Goal: Book appointment/travel/reservation

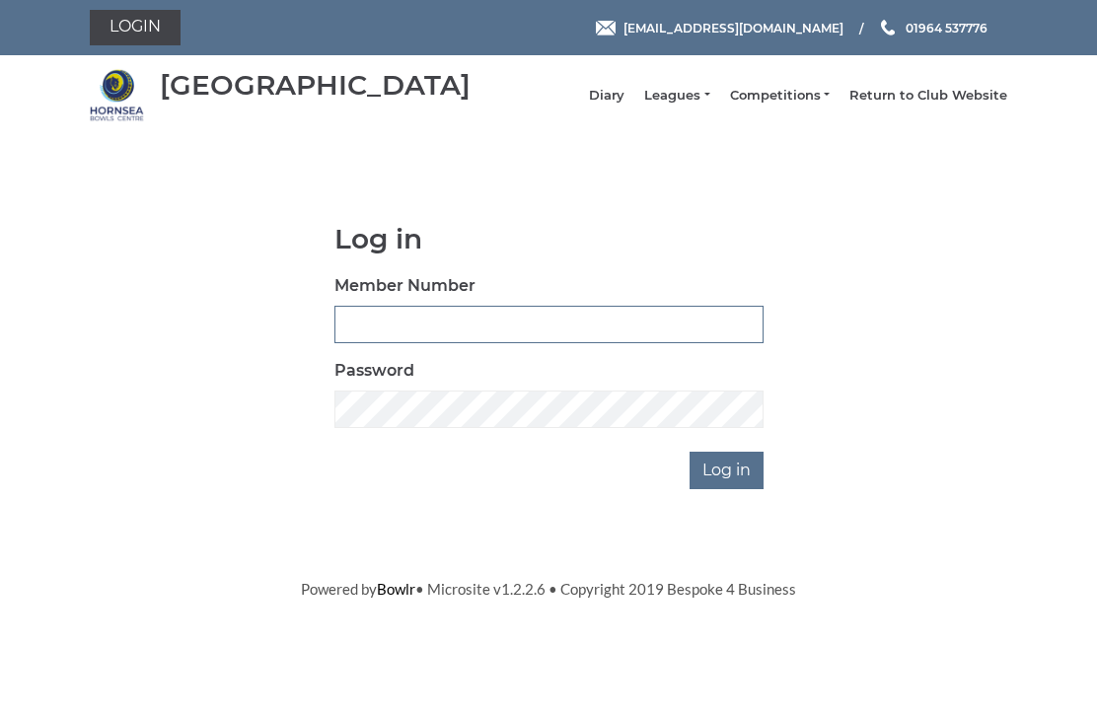
scroll to position [148, 0]
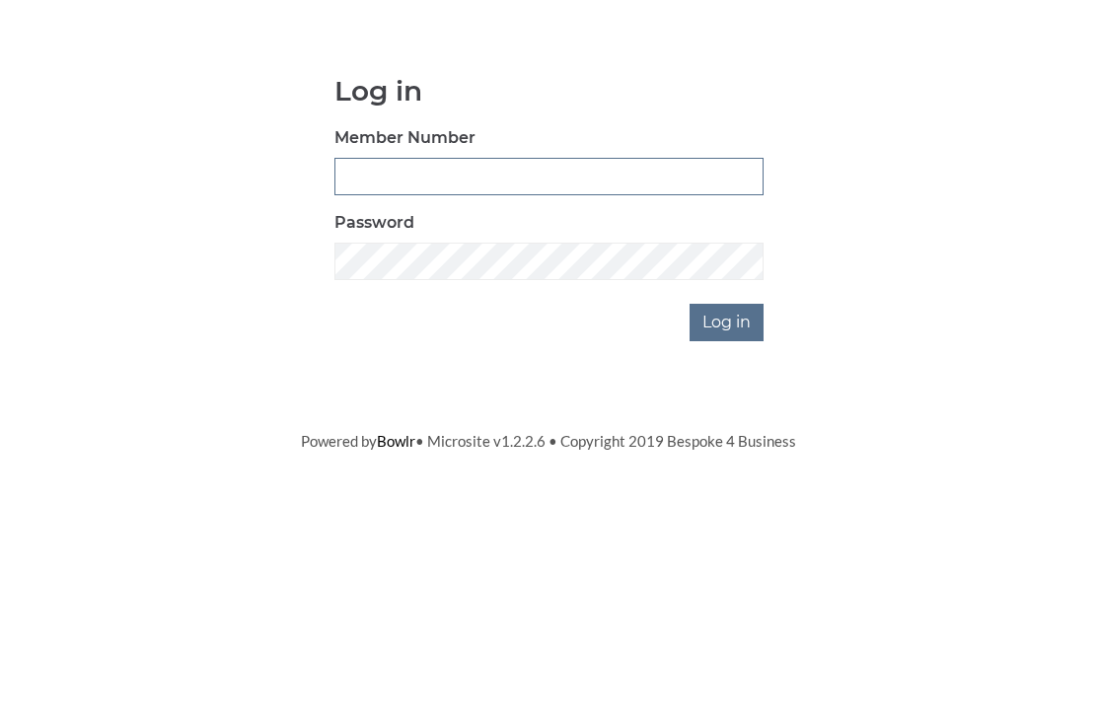
click at [451, 306] on input "Member Number" at bounding box center [548, 324] width 429 height 37
click at [444, 306] on input "Member Number" at bounding box center [548, 324] width 429 height 37
click at [743, 452] on input "Log in" at bounding box center [726, 470] width 74 height 37
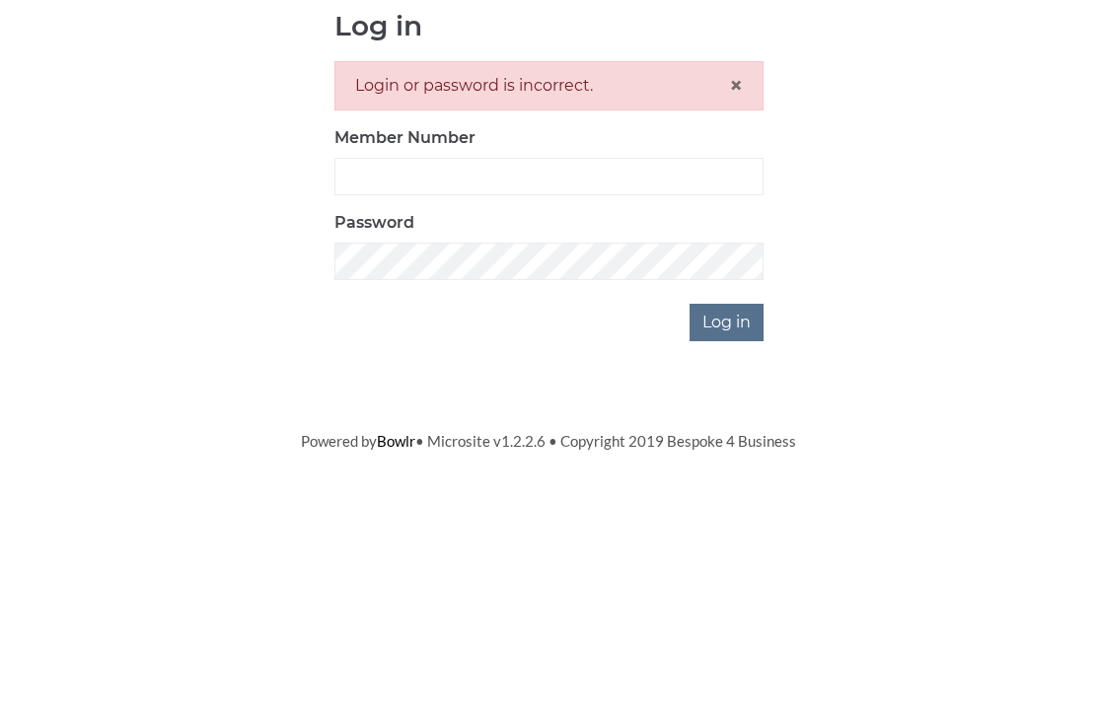
click at [722, 517] on input "Log in" at bounding box center [726, 535] width 74 height 37
click at [734, 517] on input "Log in" at bounding box center [726, 535] width 74 height 37
type input "0948"
click at [728, 517] on input "Log in" at bounding box center [726, 535] width 74 height 37
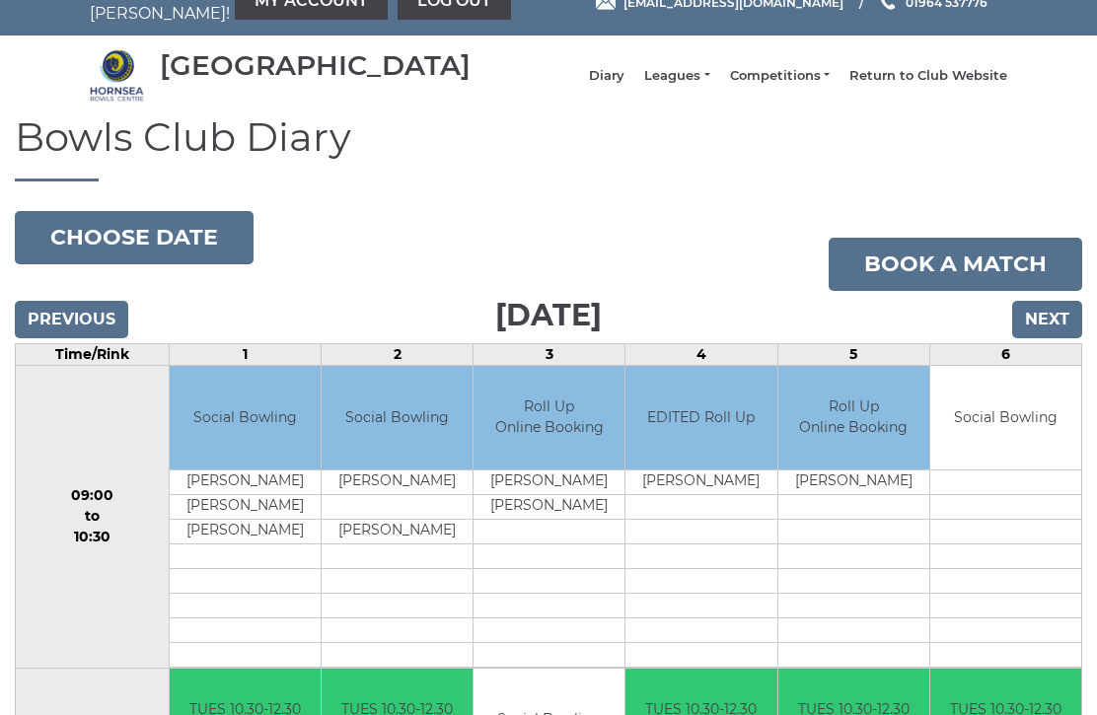
scroll to position [33, 0]
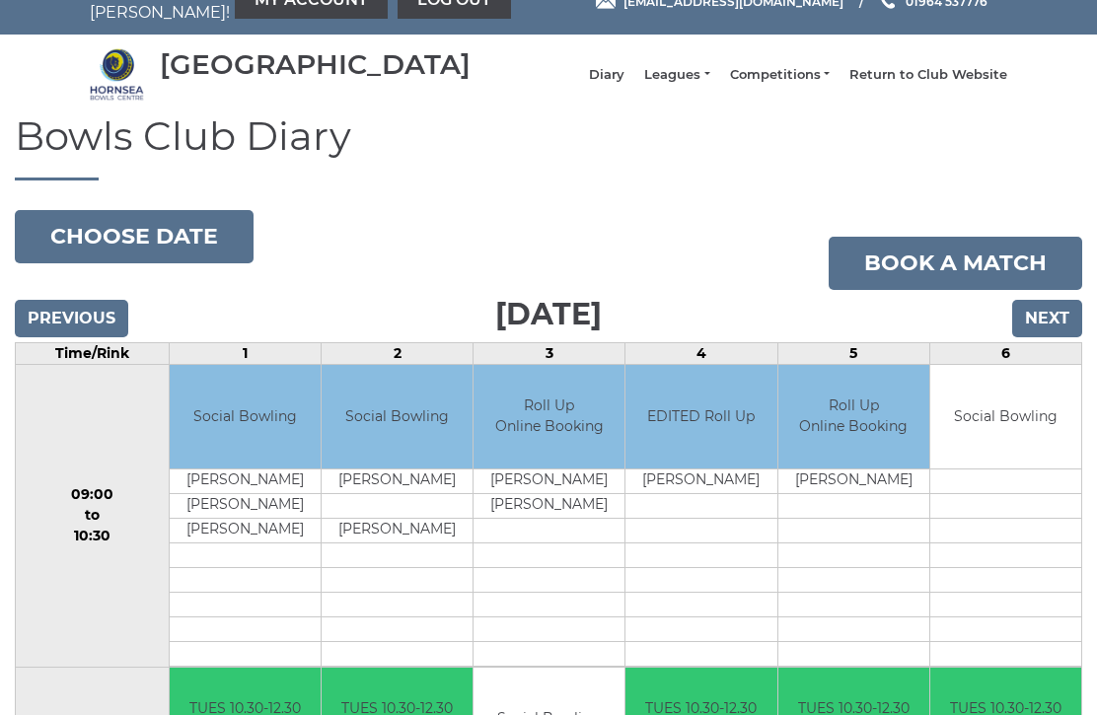
click at [57, 337] on input "Previous" at bounding box center [71, 318] width 113 height 37
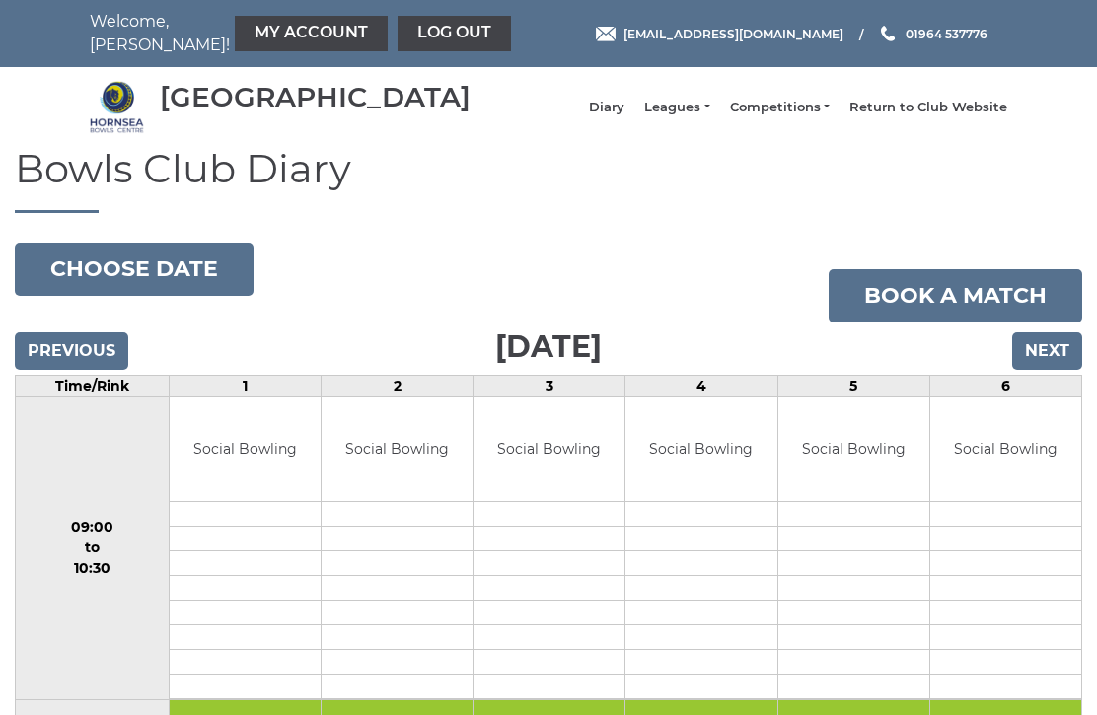
click at [100, 340] on div "Previous Next" at bounding box center [548, 338] width 1067 height 30
click at [76, 370] on input "Previous" at bounding box center [71, 350] width 113 height 37
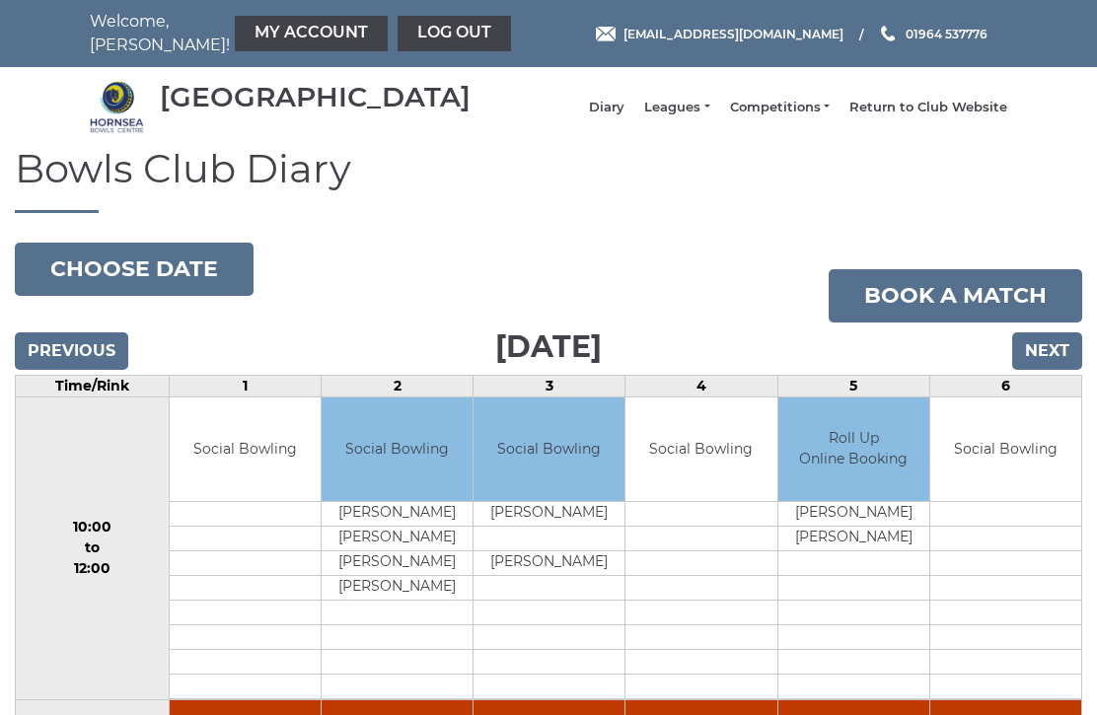
click at [81, 369] on input "Previous" at bounding box center [71, 350] width 113 height 37
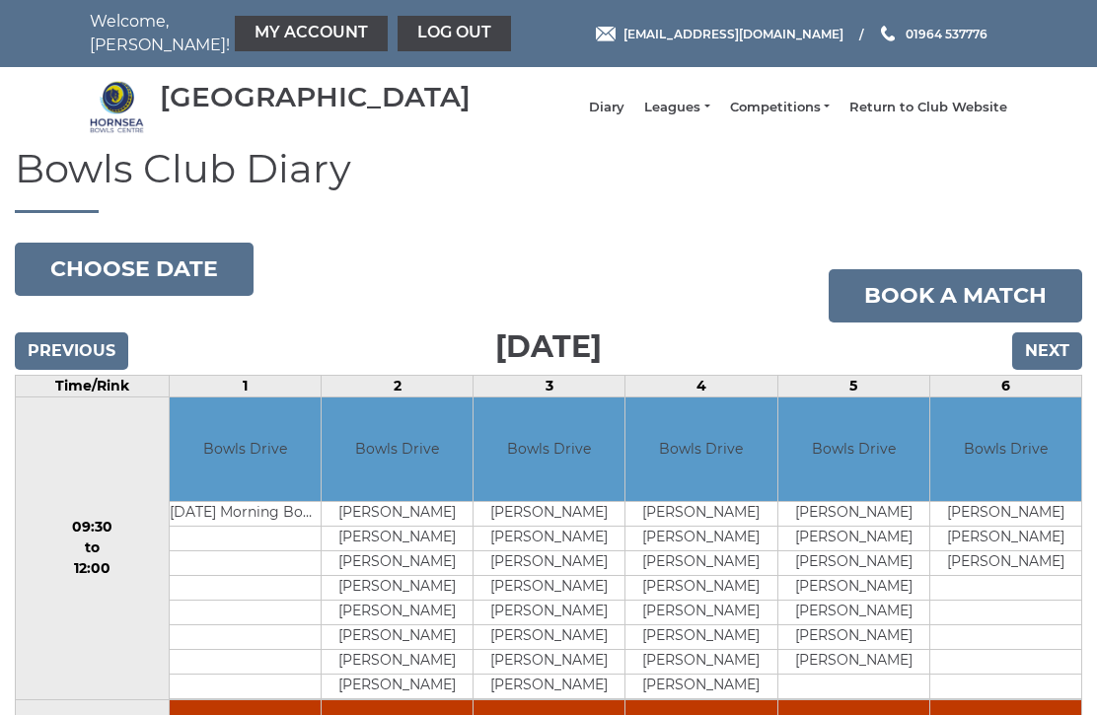
click at [75, 367] on input "Previous" at bounding box center [71, 350] width 113 height 37
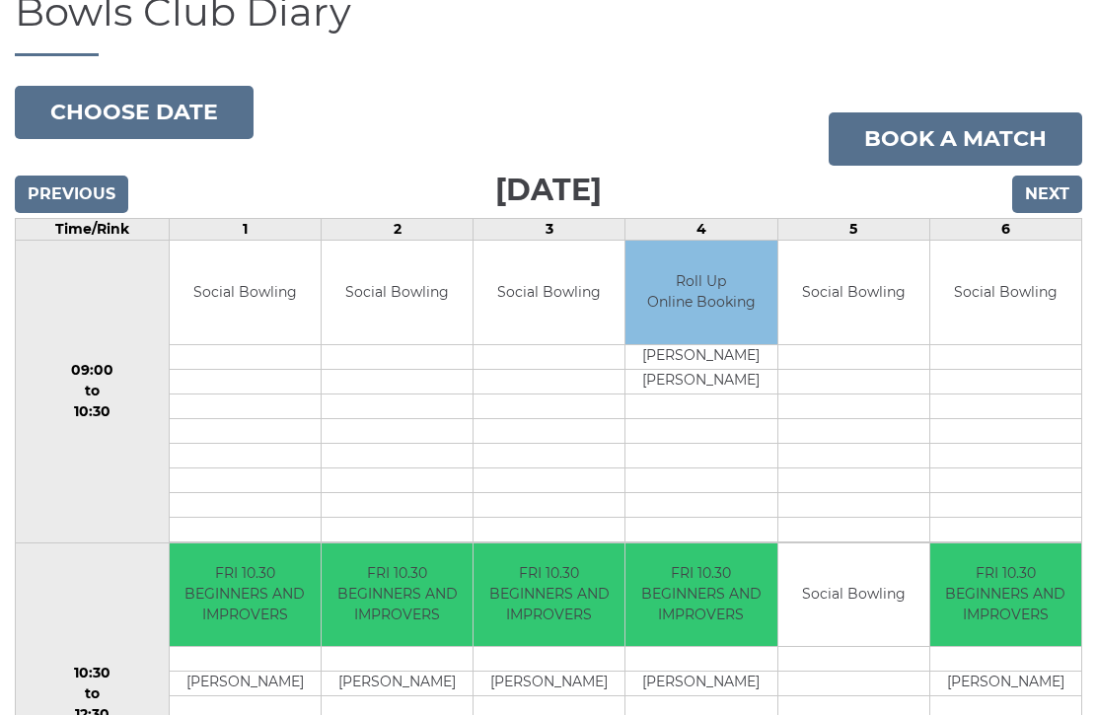
scroll to position [156, 0]
click at [73, 205] on input "Previous" at bounding box center [71, 195] width 113 height 37
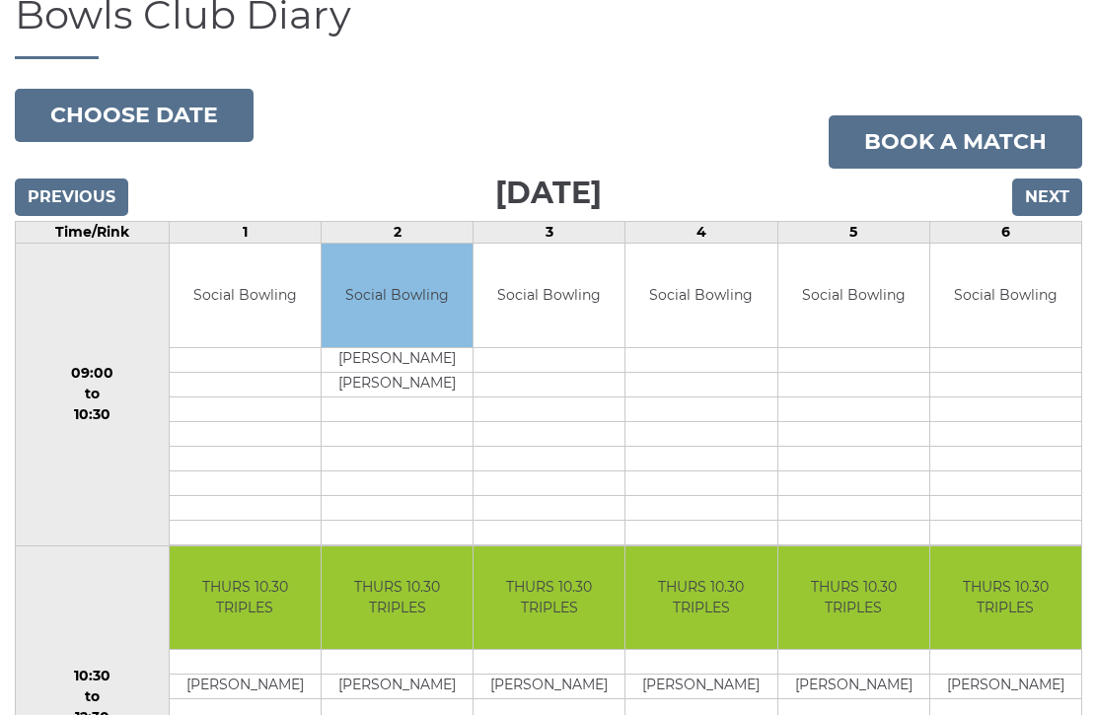
scroll to position [145, 0]
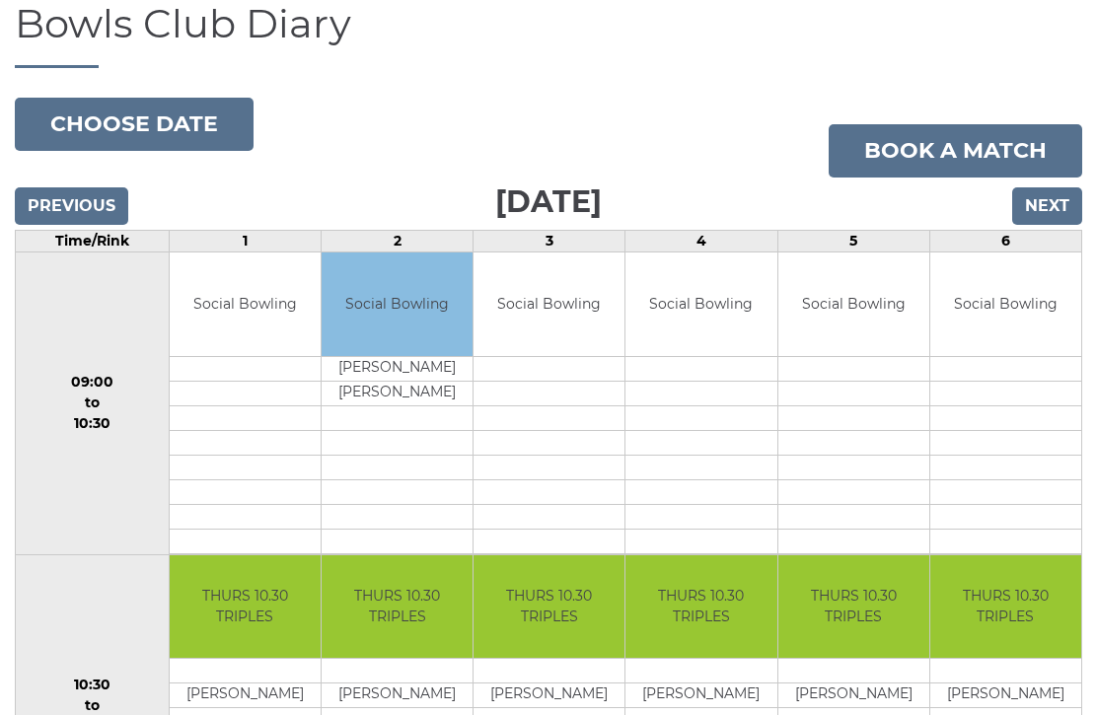
click at [62, 218] on input "Previous" at bounding box center [71, 205] width 113 height 37
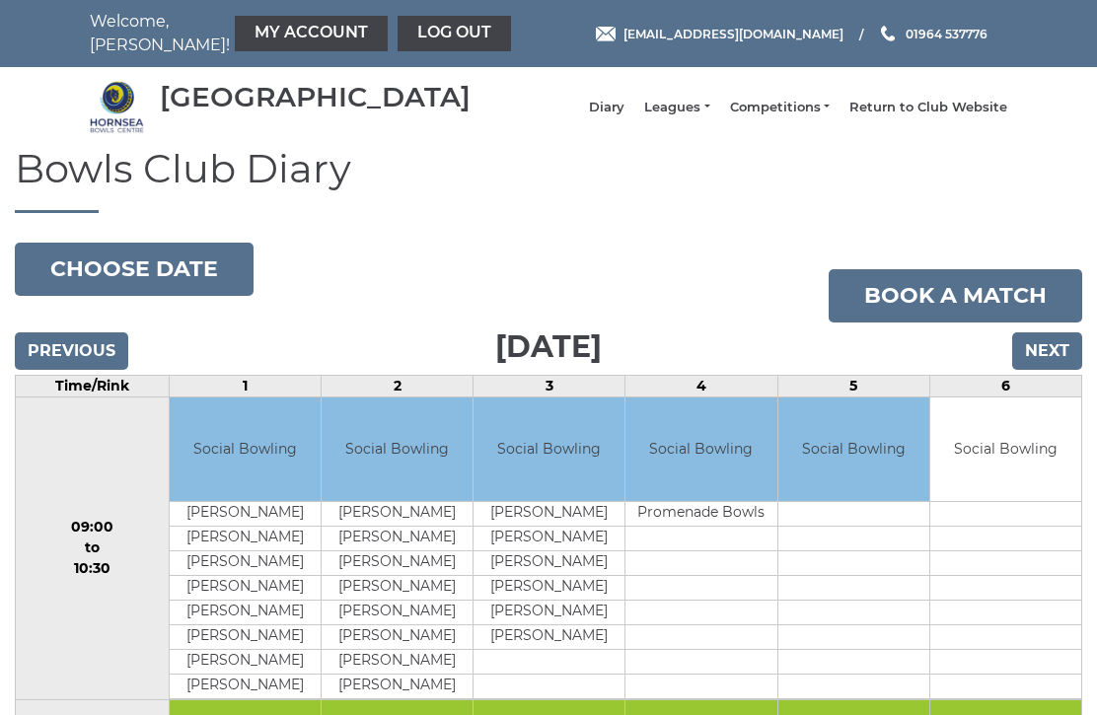
click at [1050, 370] on input "Next" at bounding box center [1047, 350] width 70 height 37
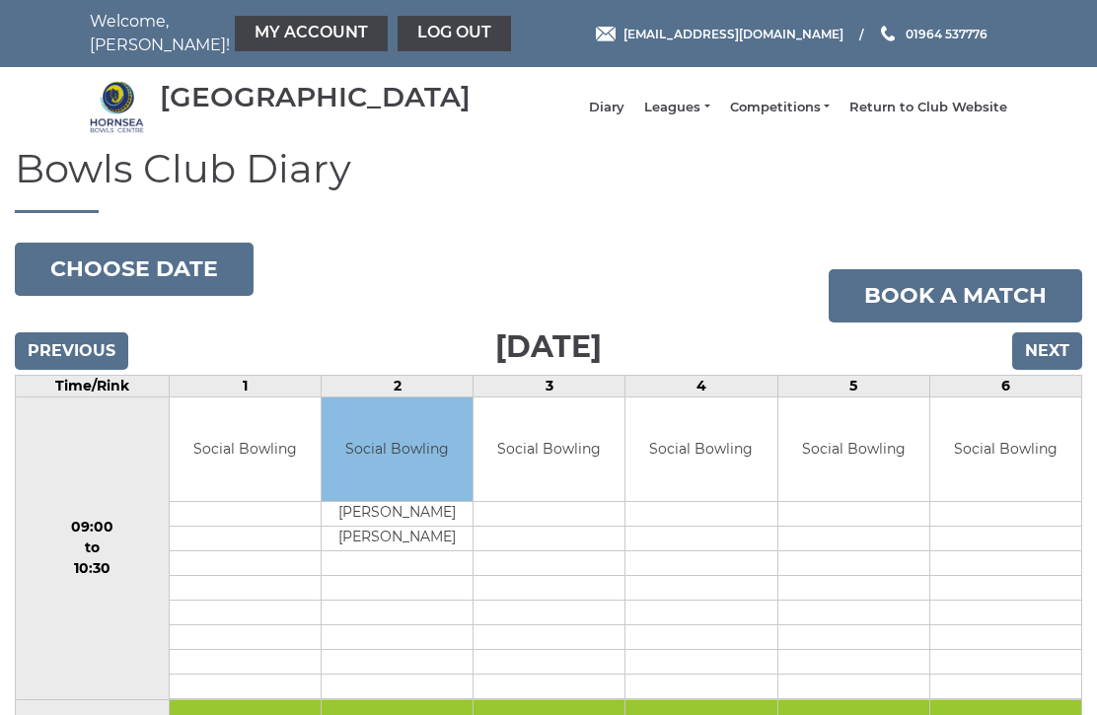
click at [1049, 366] on input "Next" at bounding box center [1047, 350] width 70 height 37
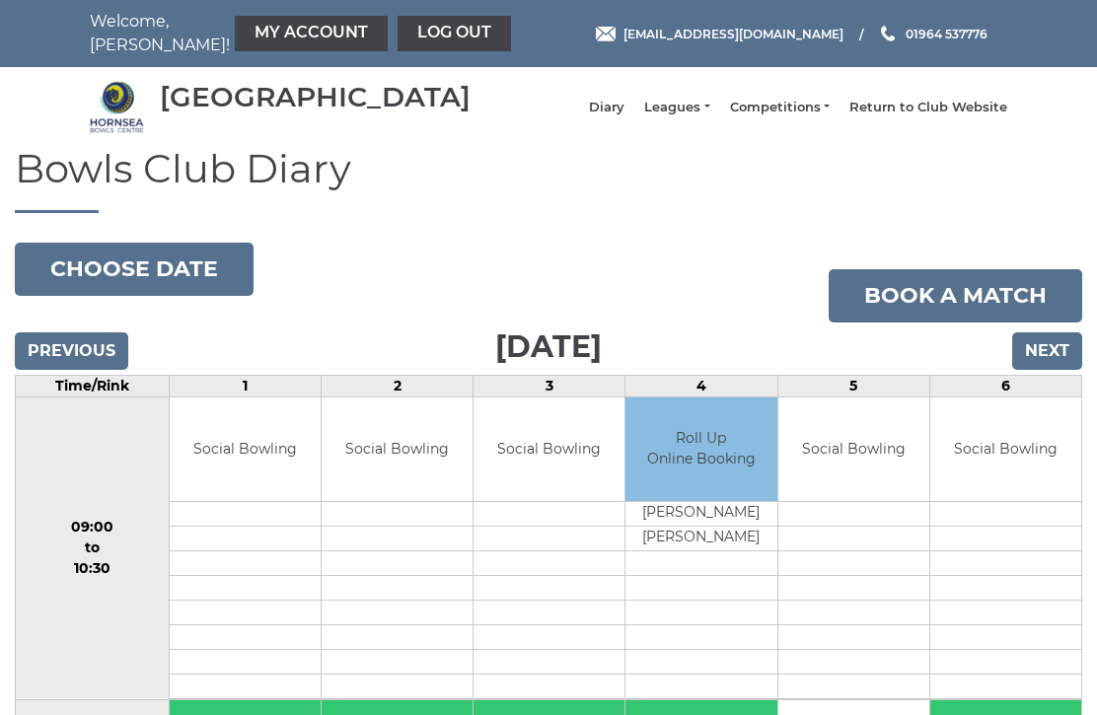
click at [66, 370] on input "Previous" at bounding box center [71, 350] width 113 height 37
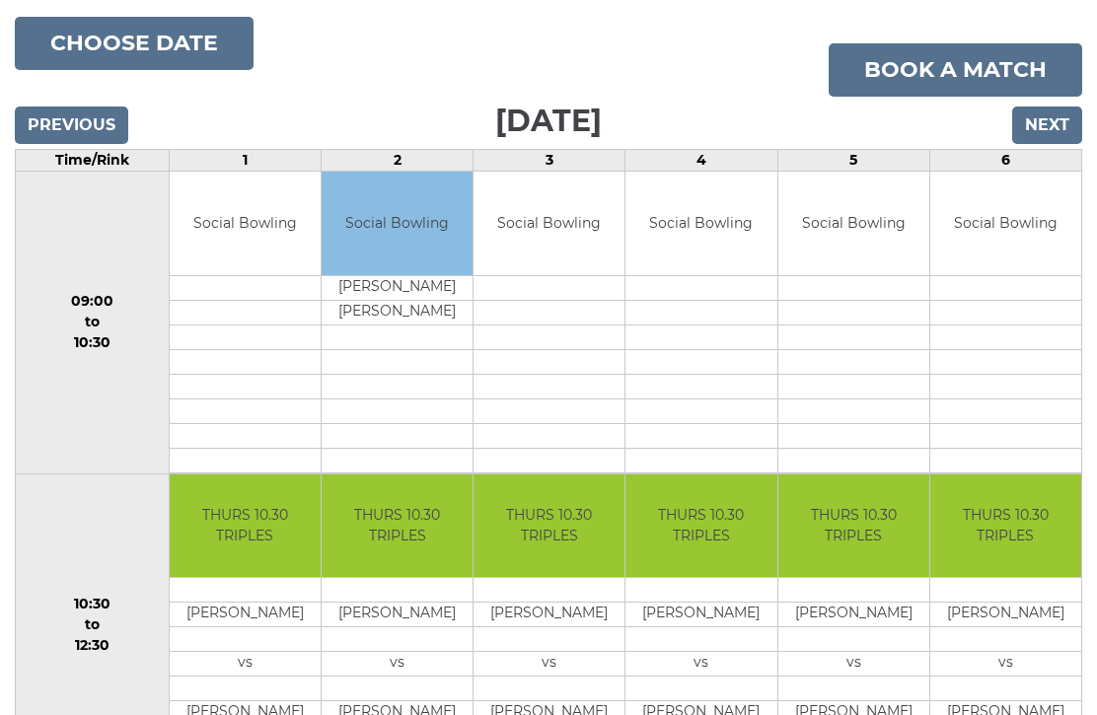
scroll to position [182, 0]
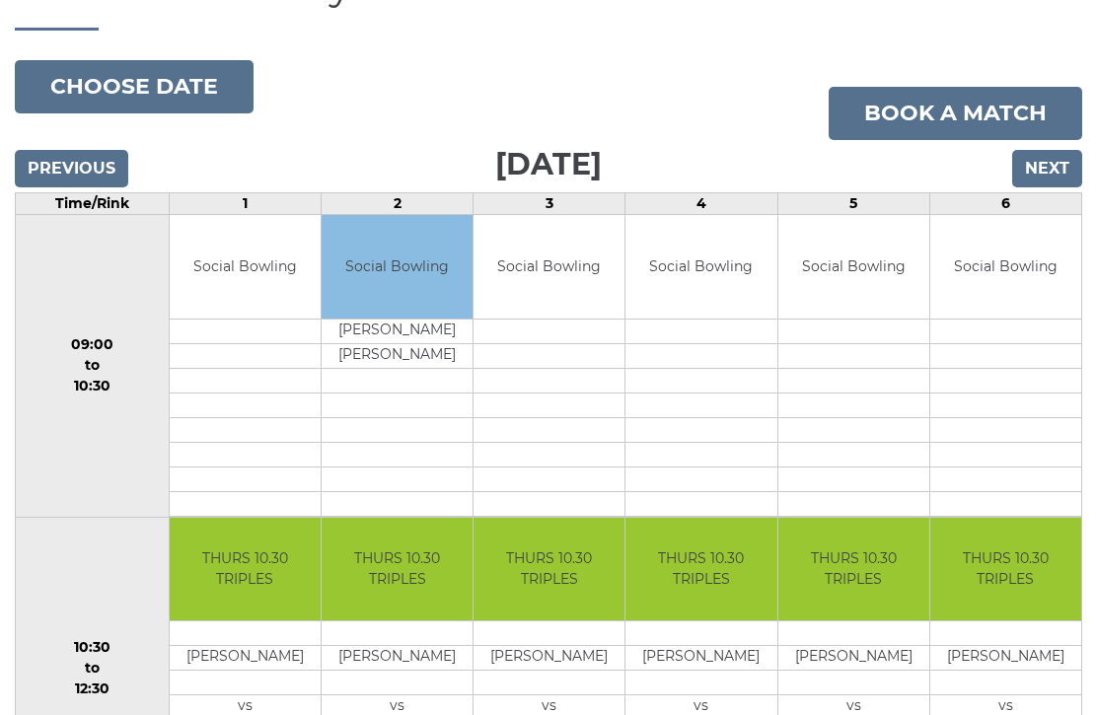
click at [1051, 185] on input "Next" at bounding box center [1047, 168] width 70 height 37
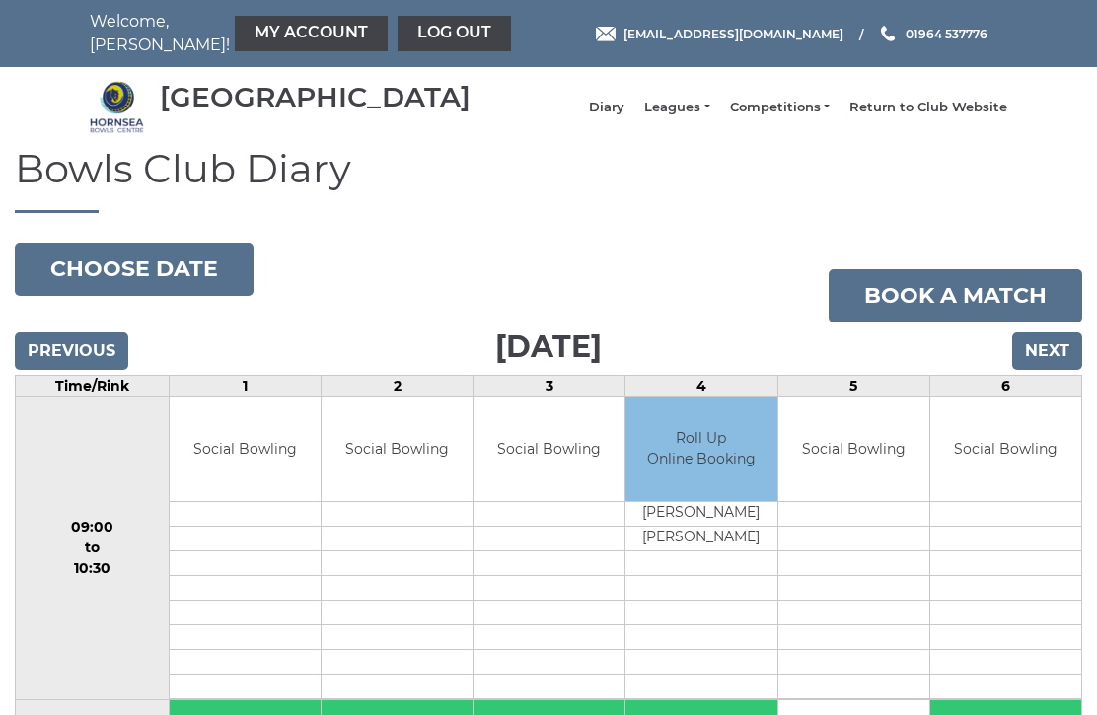
click at [54, 362] on input "Previous" at bounding box center [71, 350] width 113 height 37
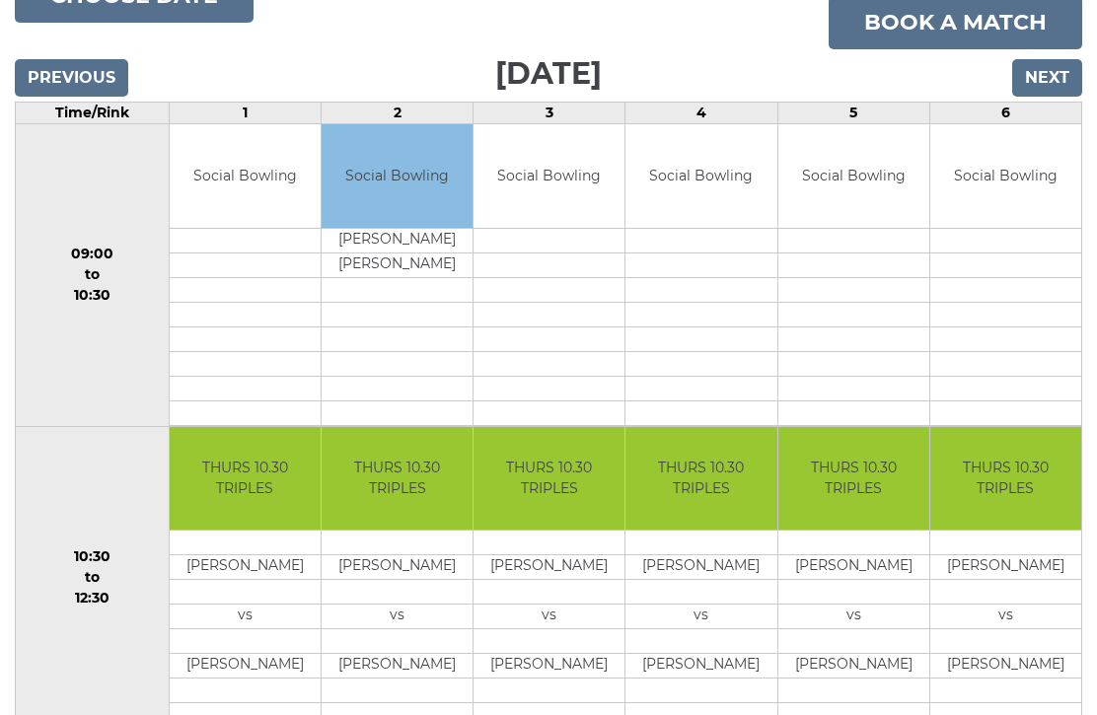
scroll to position [209, 0]
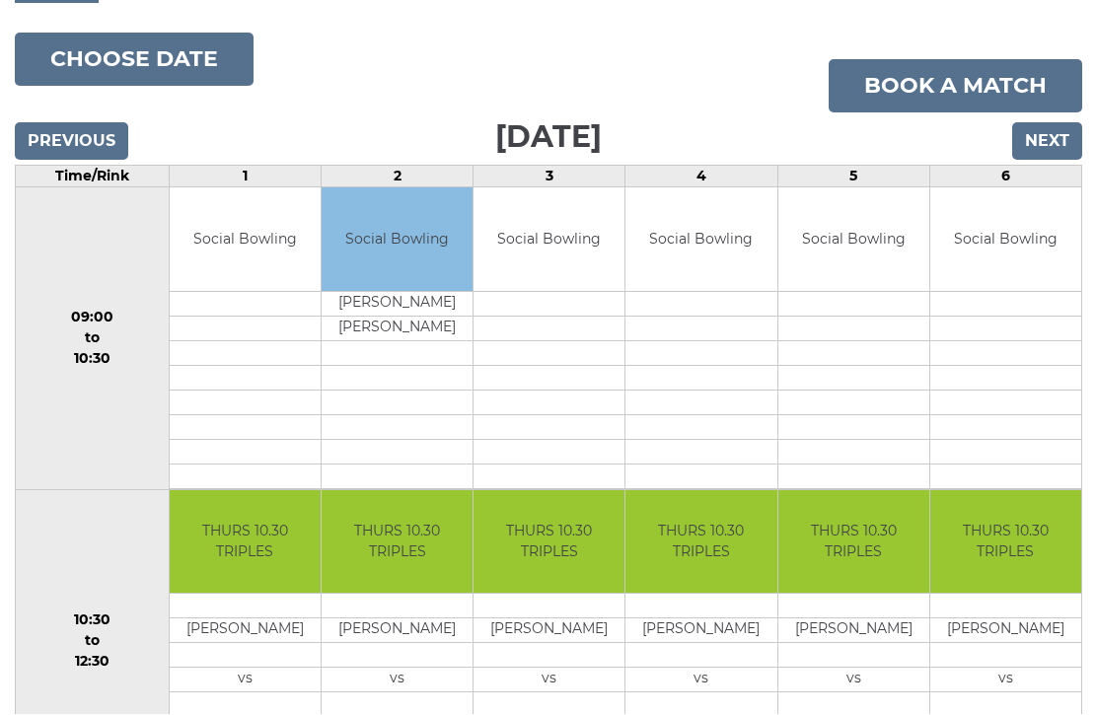
click at [64, 159] on input "Previous" at bounding box center [71, 141] width 113 height 37
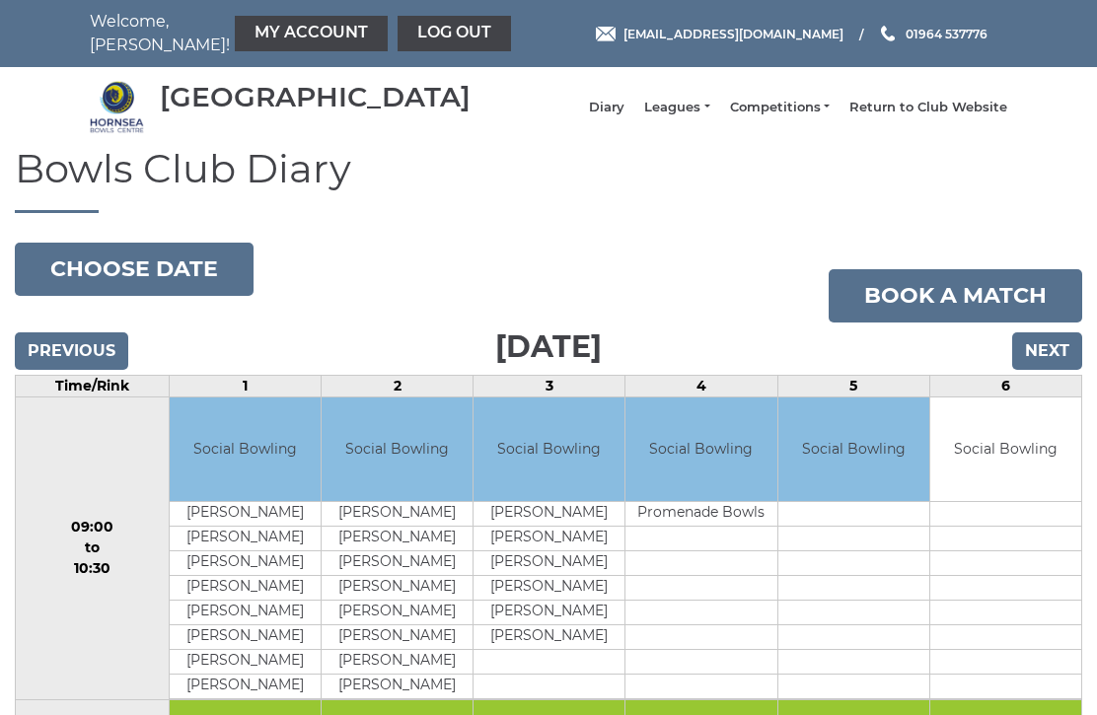
click at [66, 370] on input "Previous" at bounding box center [71, 350] width 113 height 37
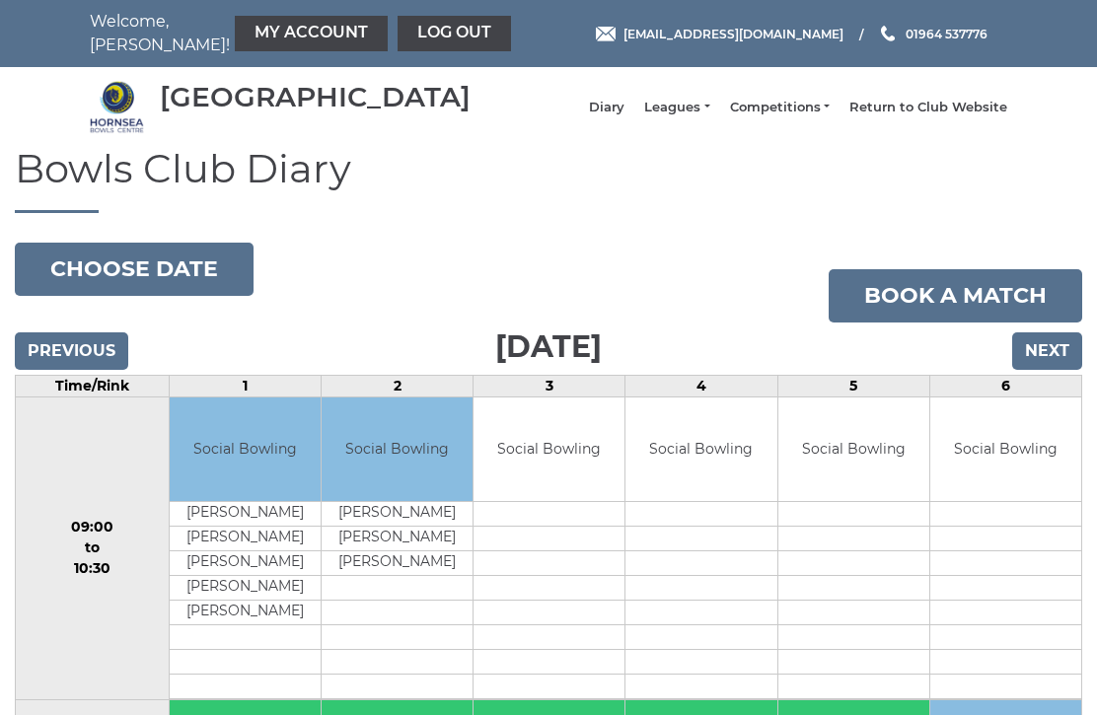
click at [54, 360] on input "Previous" at bounding box center [71, 350] width 113 height 37
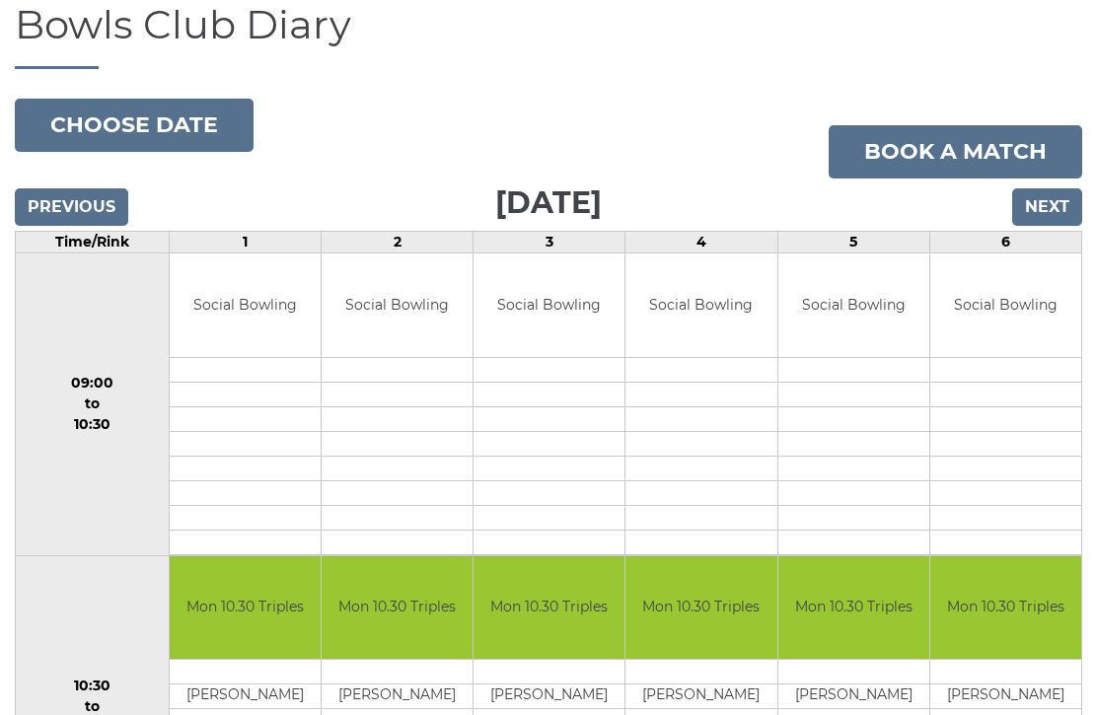
scroll to position [151, 0]
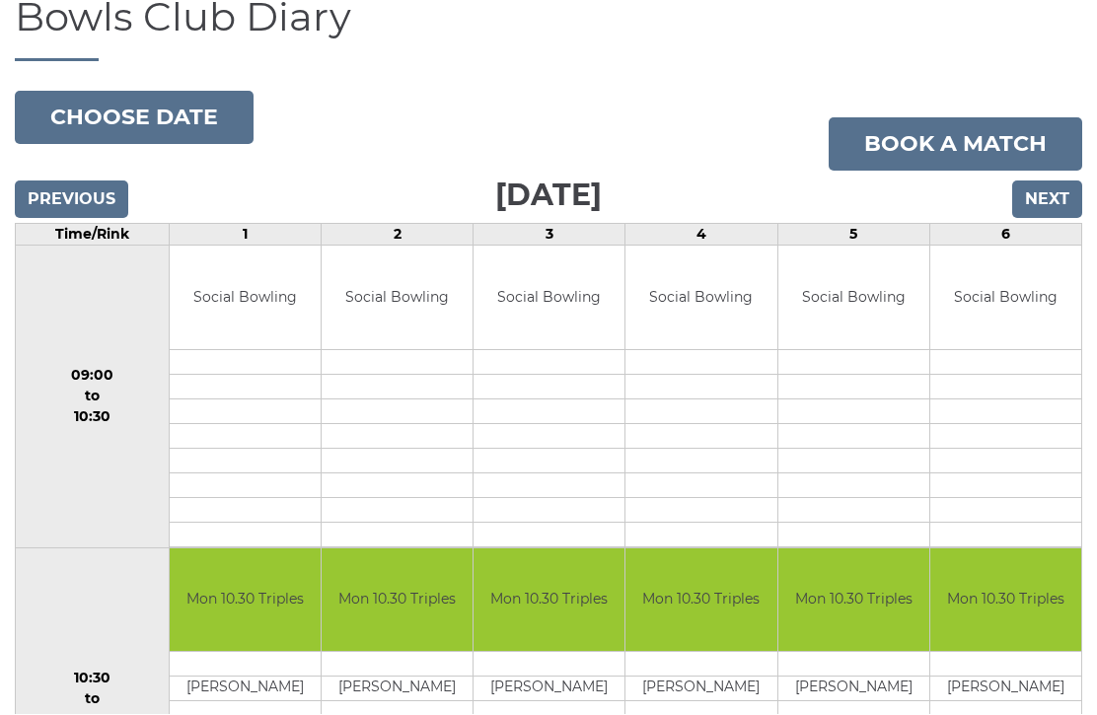
click at [66, 219] on input "Previous" at bounding box center [71, 199] width 113 height 37
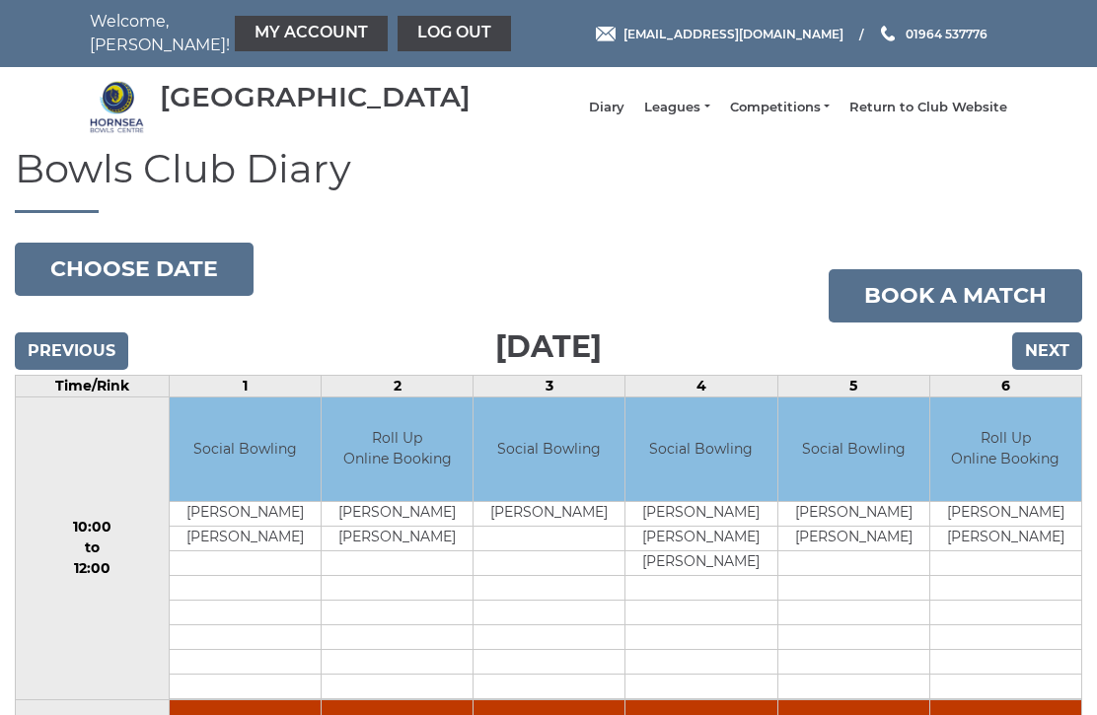
click at [64, 364] on input "Previous" at bounding box center [71, 350] width 113 height 37
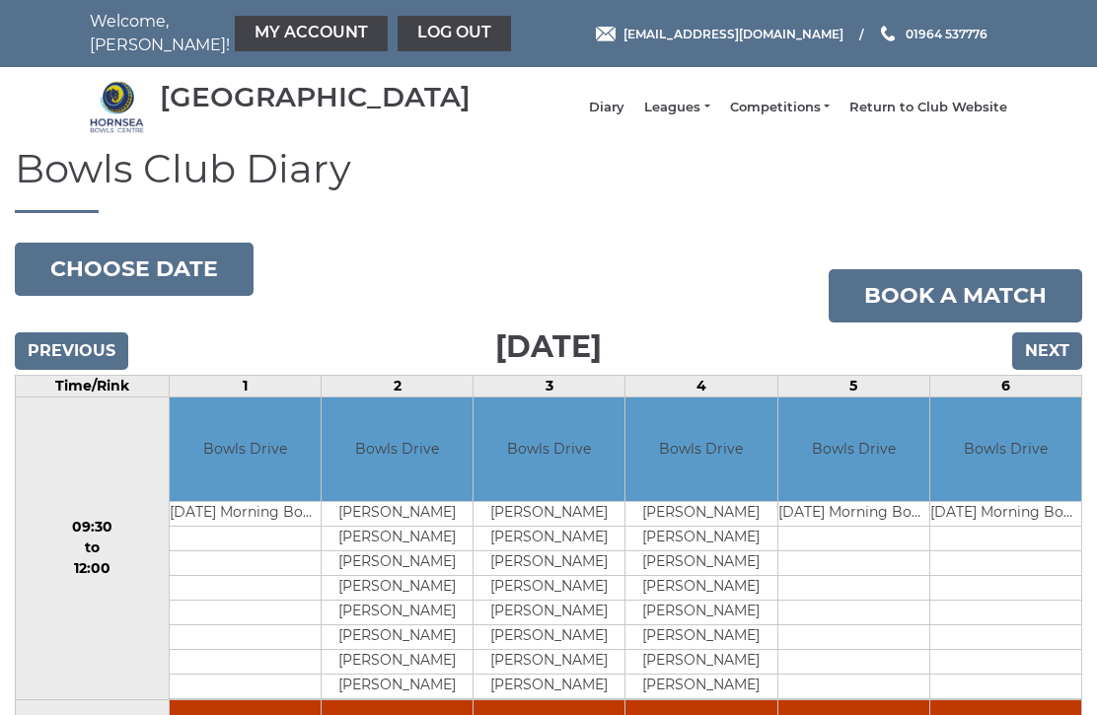
click at [59, 370] on input "Previous" at bounding box center [71, 350] width 113 height 37
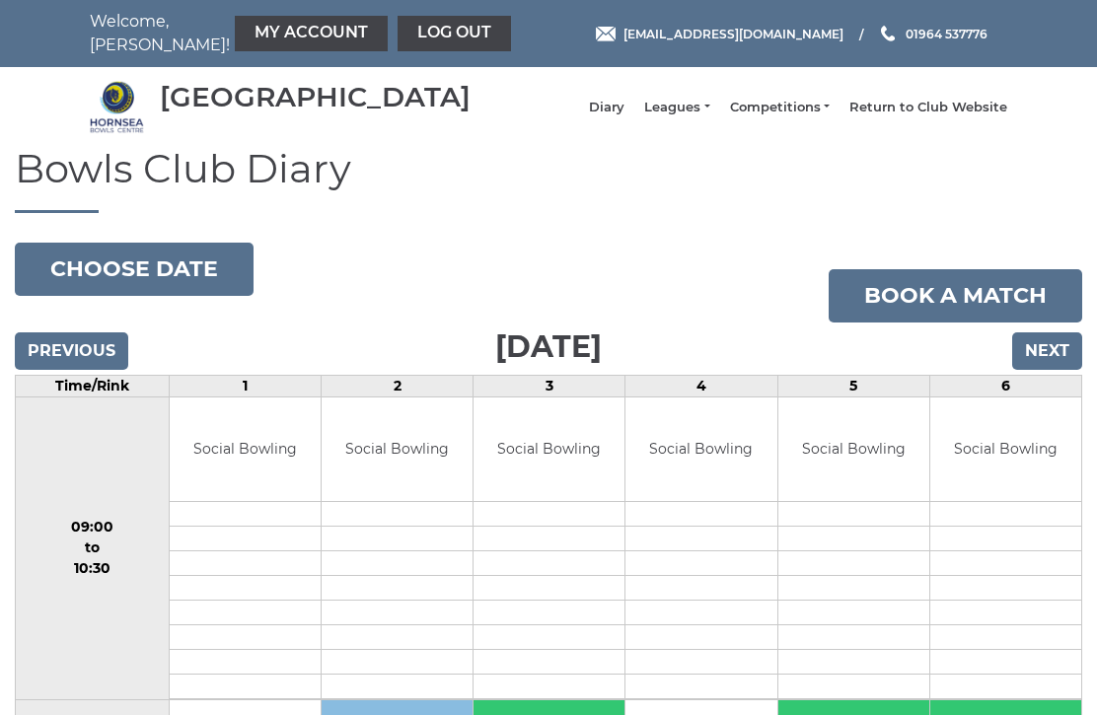
click at [54, 364] on input "Previous" at bounding box center [71, 350] width 113 height 37
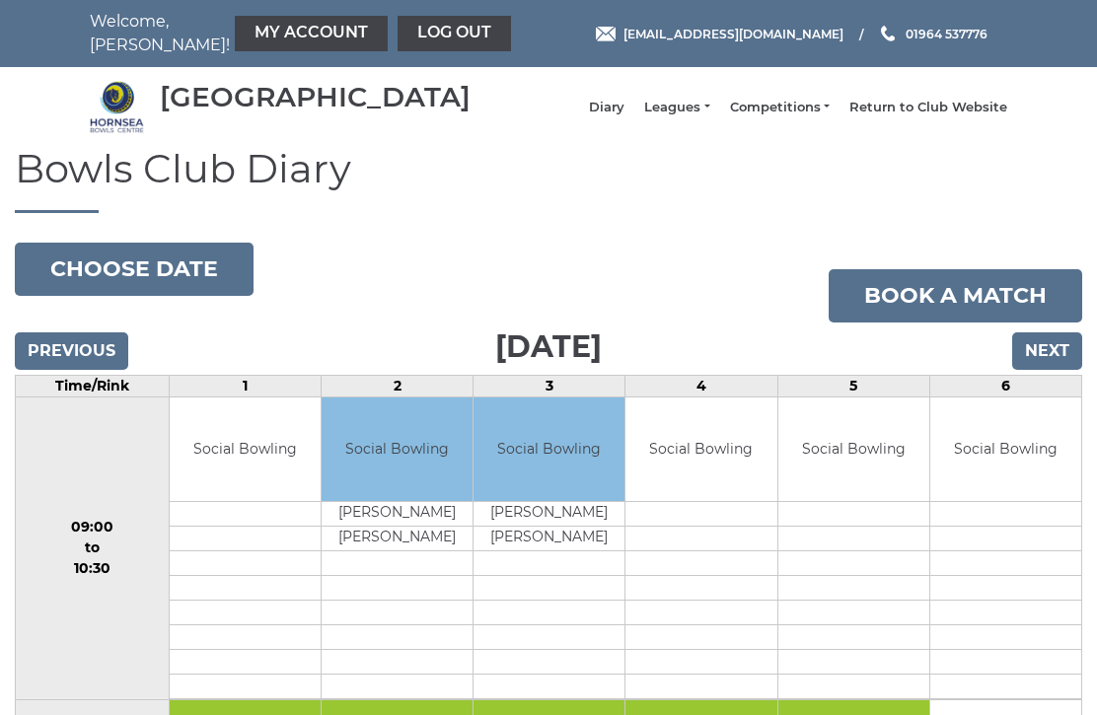
click at [57, 358] on input "Previous" at bounding box center [71, 350] width 113 height 37
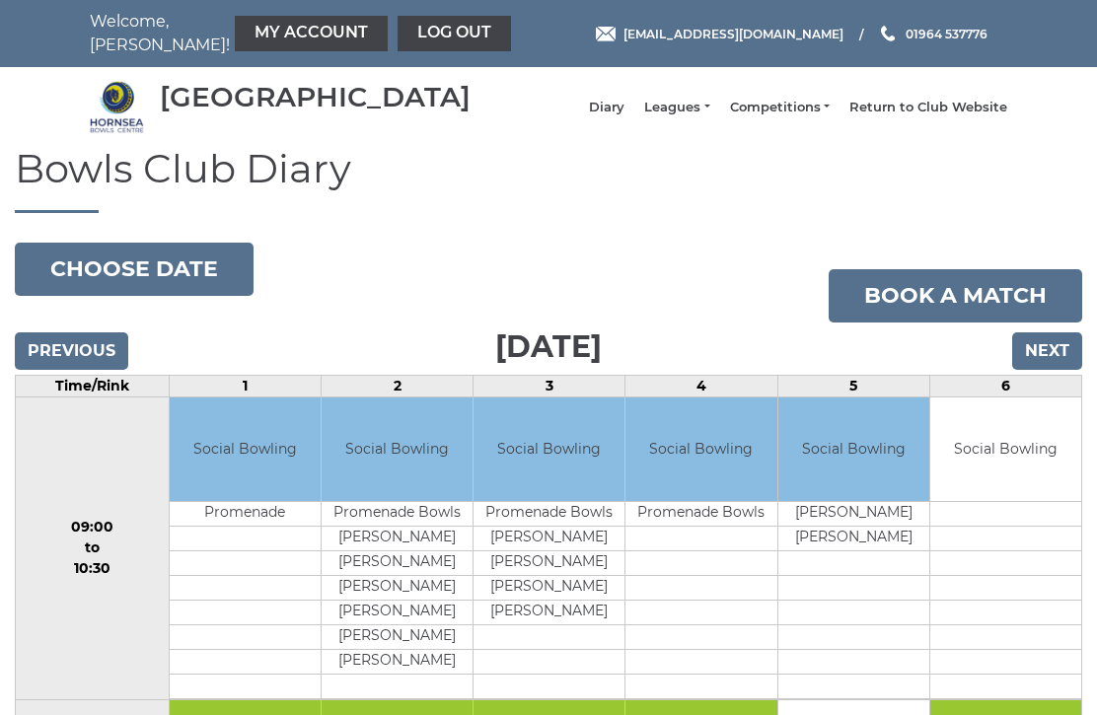
click at [66, 363] on input "Previous" at bounding box center [71, 350] width 113 height 37
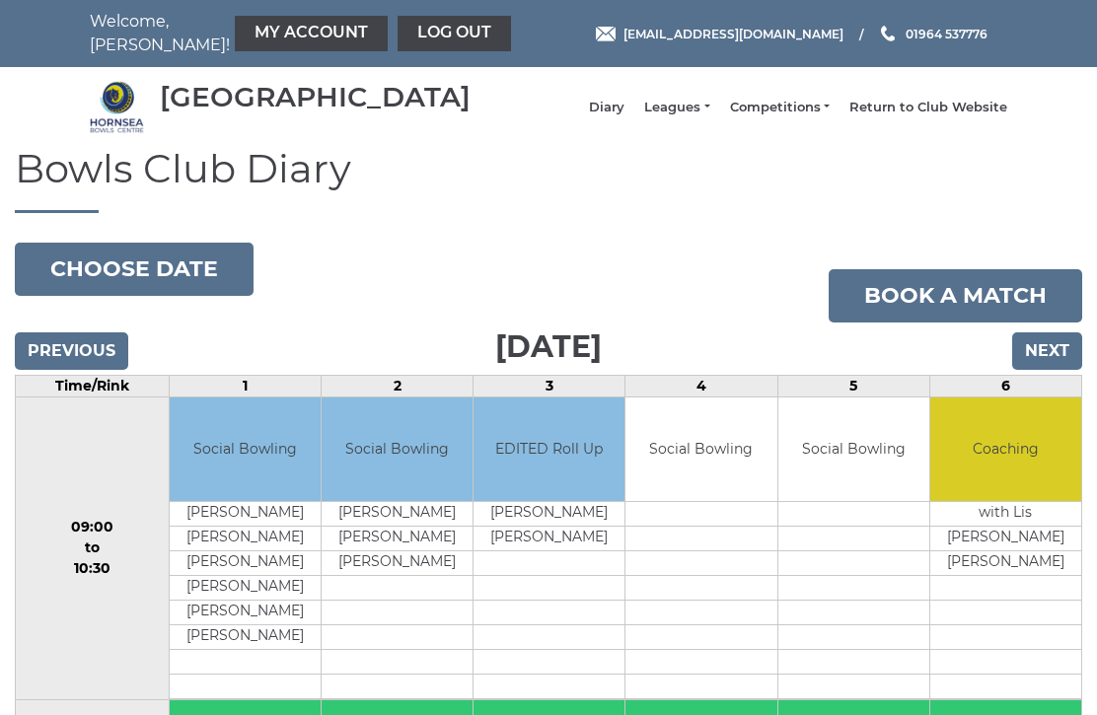
click at [1035, 367] on input "Next" at bounding box center [1047, 350] width 70 height 37
click at [1034, 365] on input "Next" at bounding box center [1047, 350] width 70 height 37
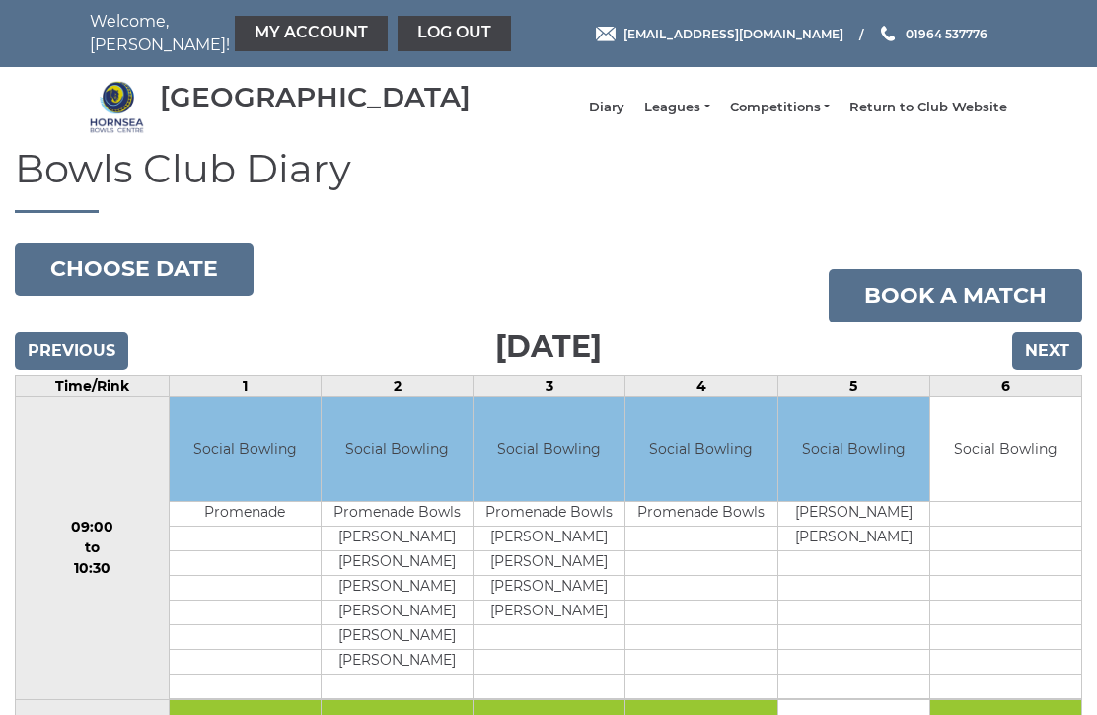
click at [1058, 364] on input "Next" at bounding box center [1047, 350] width 70 height 37
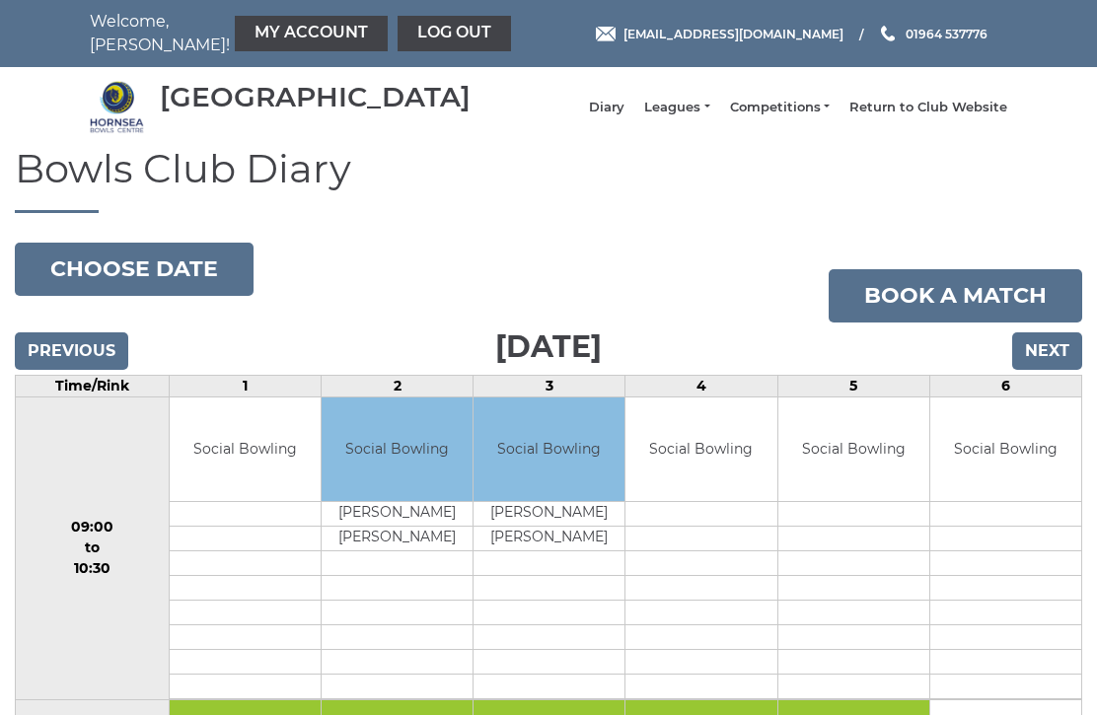
click at [1050, 355] on input "Next" at bounding box center [1047, 350] width 70 height 37
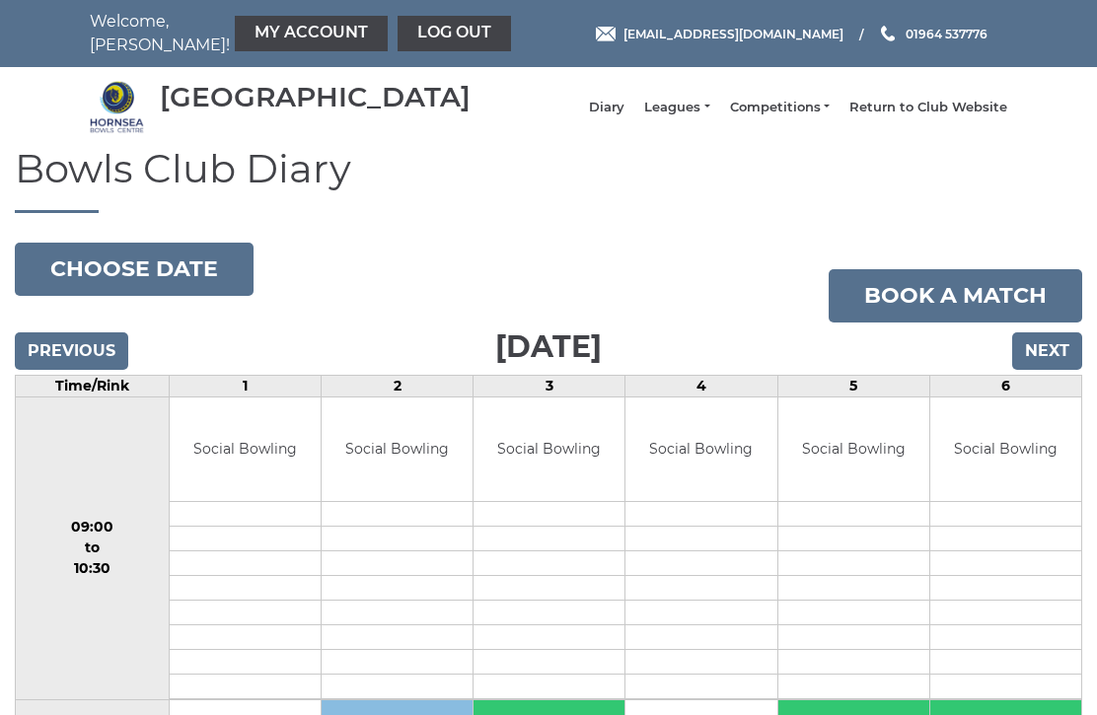
click at [1046, 370] on input "Next" at bounding box center [1047, 350] width 70 height 37
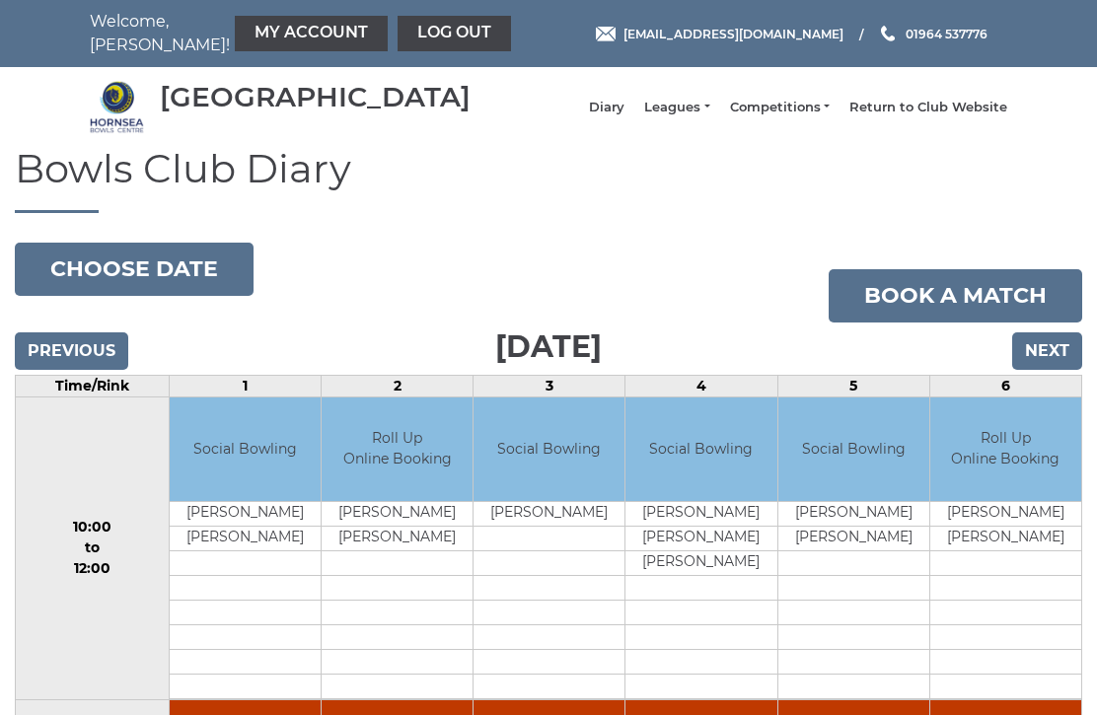
click at [1046, 355] on input "Next" at bounding box center [1047, 350] width 70 height 37
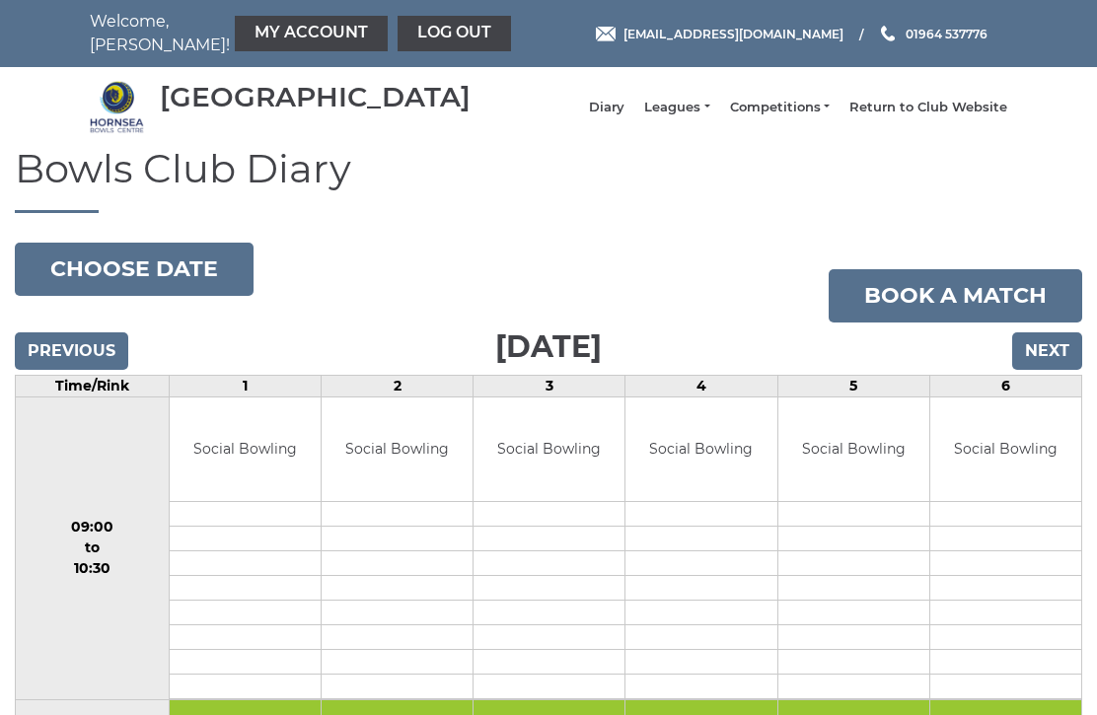
click at [1044, 361] on input "Next" at bounding box center [1047, 350] width 70 height 37
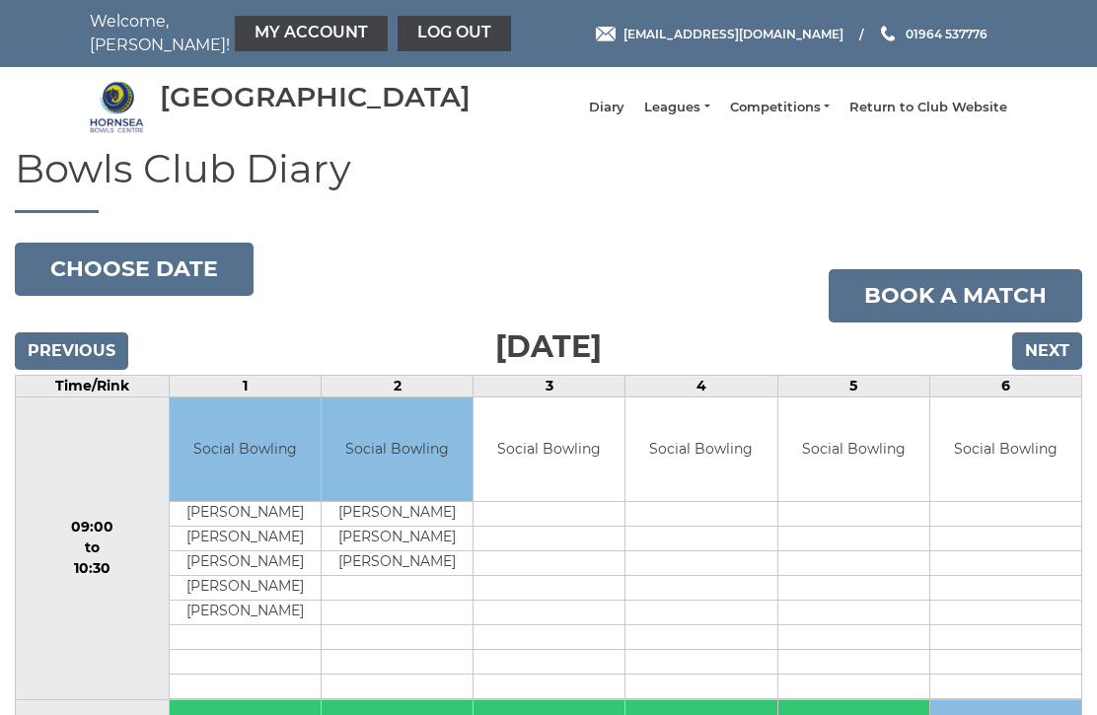
click at [1041, 366] on input "Next" at bounding box center [1047, 350] width 70 height 37
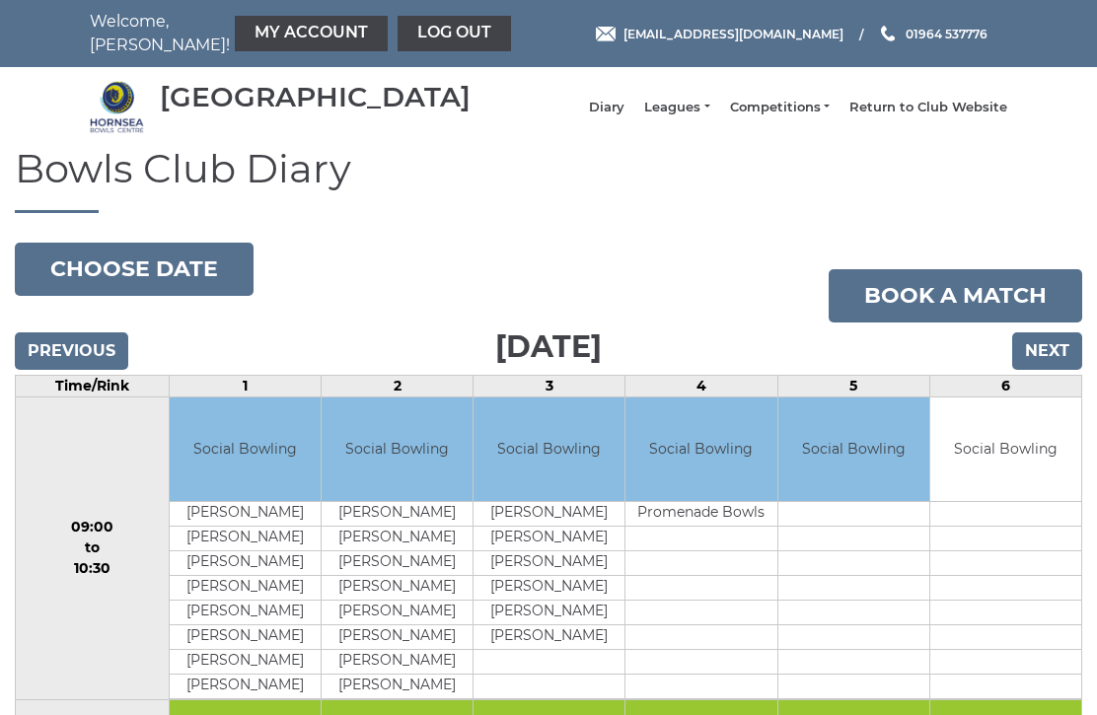
click at [1037, 367] on input "Next" at bounding box center [1047, 350] width 70 height 37
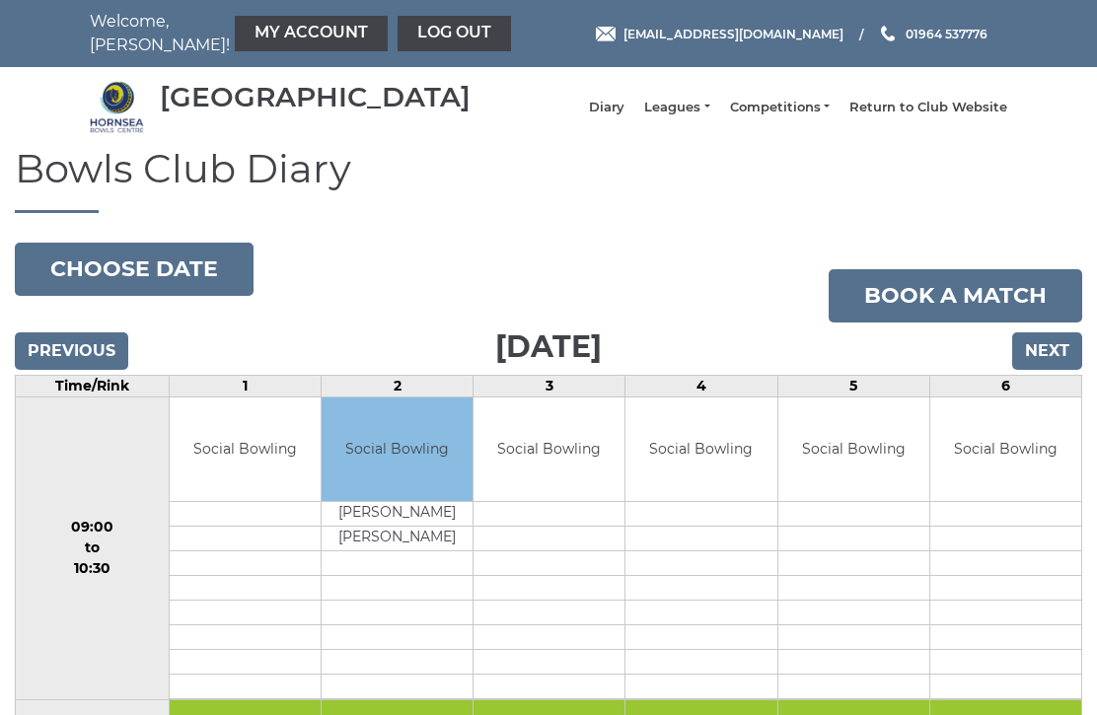
click at [1036, 370] on input "Next" at bounding box center [1047, 350] width 70 height 37
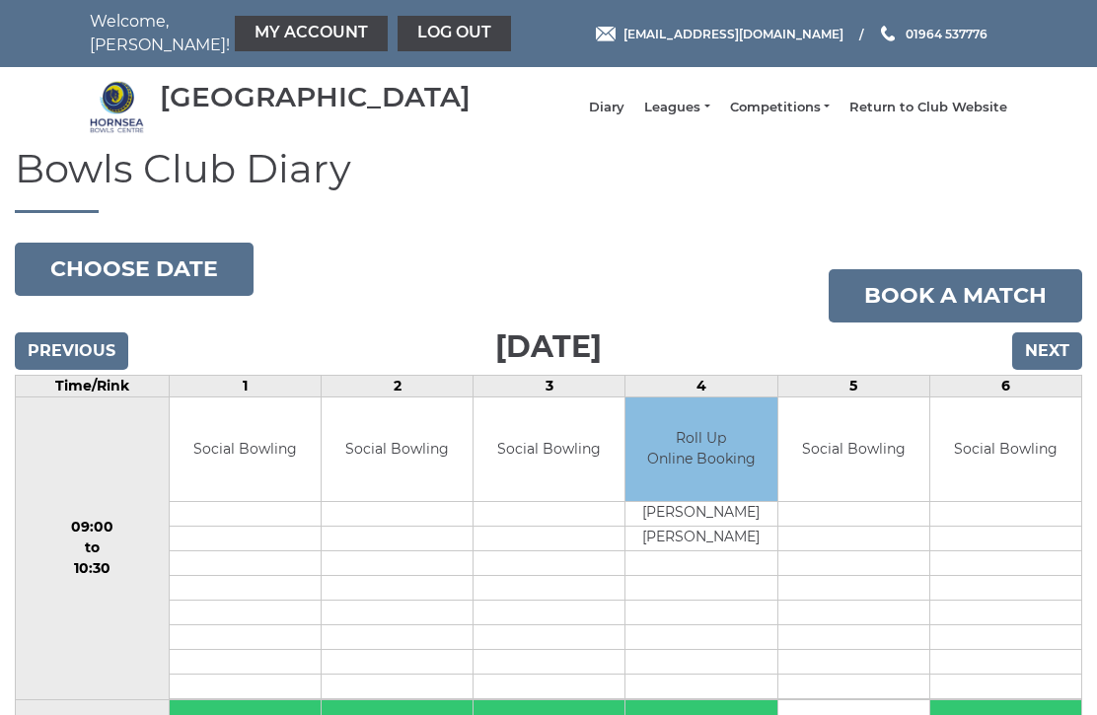
click at [1044, 364] on input "Next" at bounding box center [1047, 350] width 70 height 37
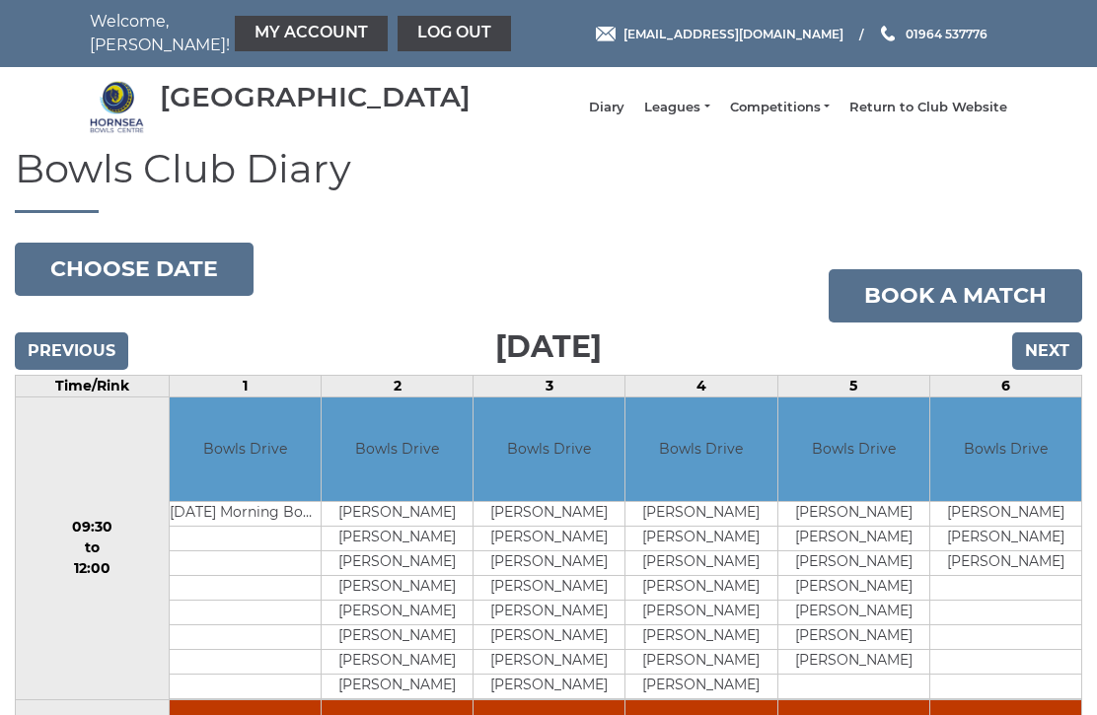
click at [1042, 365] on input "Next" at bounding box center [1047, 350] width 70 height 37
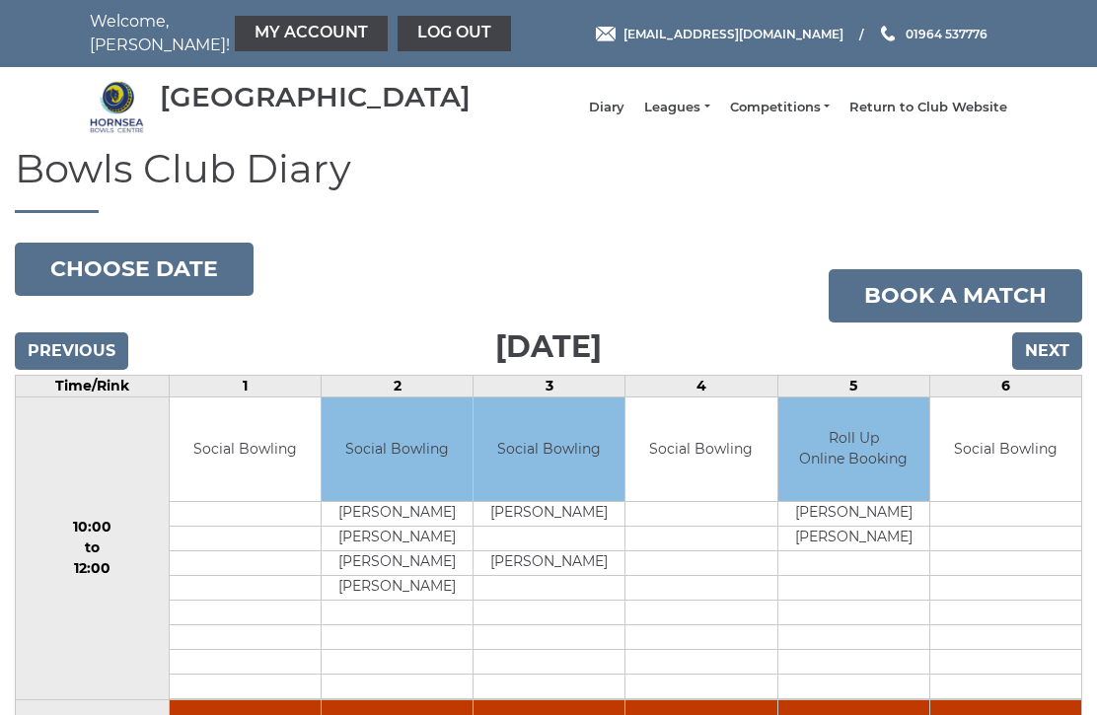
click at [1038, 367] on input "Next" at bounding box center [1047, 350] width 70 height 37
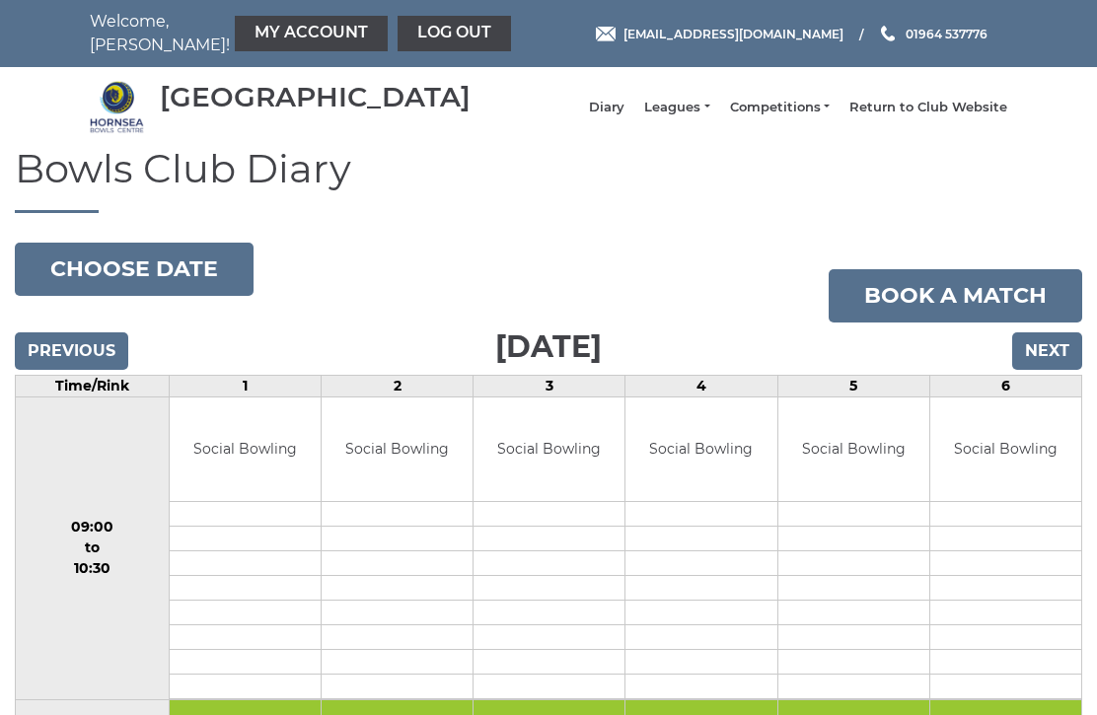
click at [1034, 369] on input "Next" at bounding box center [1047, 350] width 70 height 37
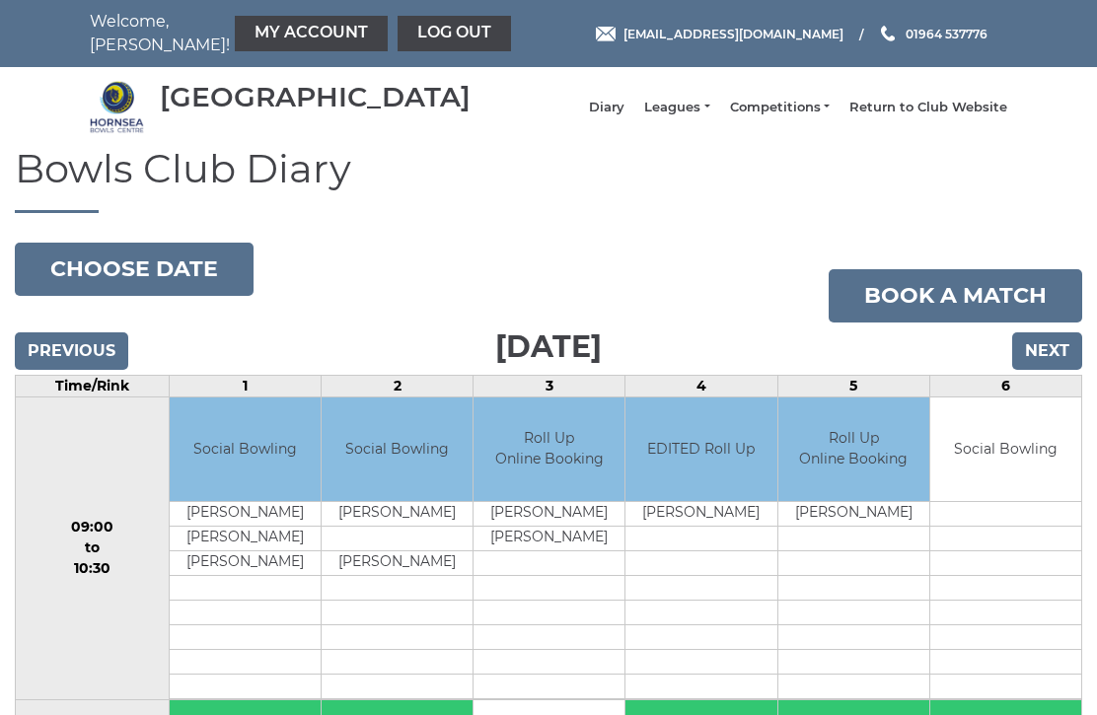
click at [1047, 359] on input "Next" at bounding box center [1047, 350] width 70 height 37
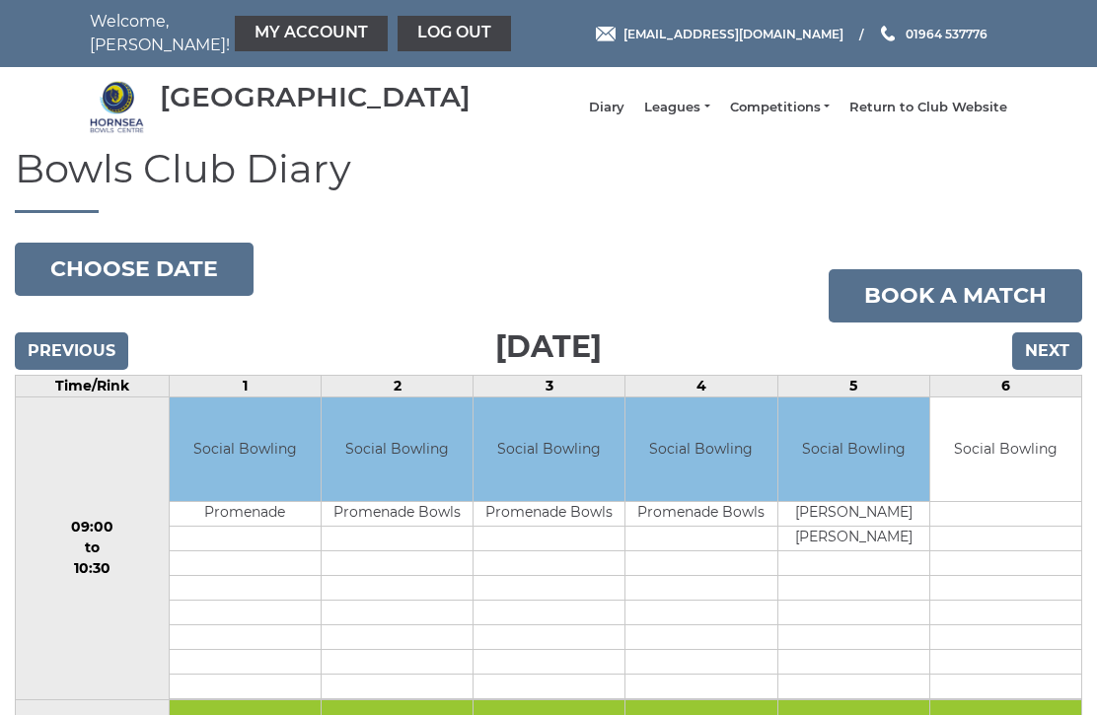
scroll to position [15, 0]
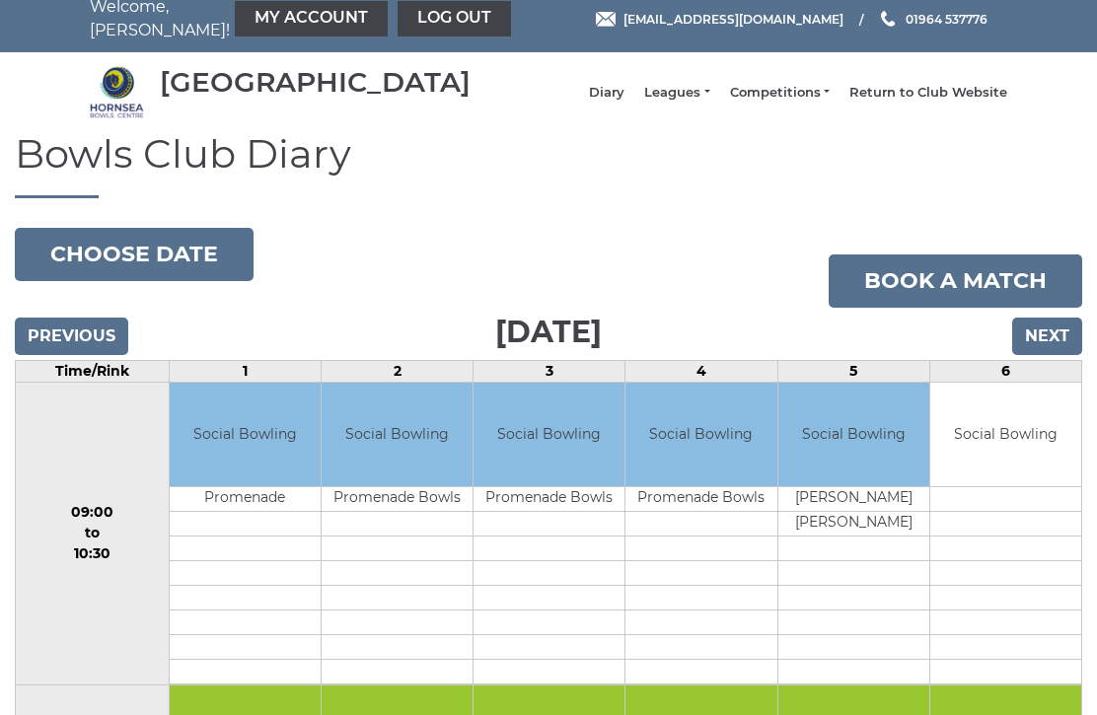
click at [1056, 355] on input "Next" at bounding box center [1047, 336] width 70 height 37
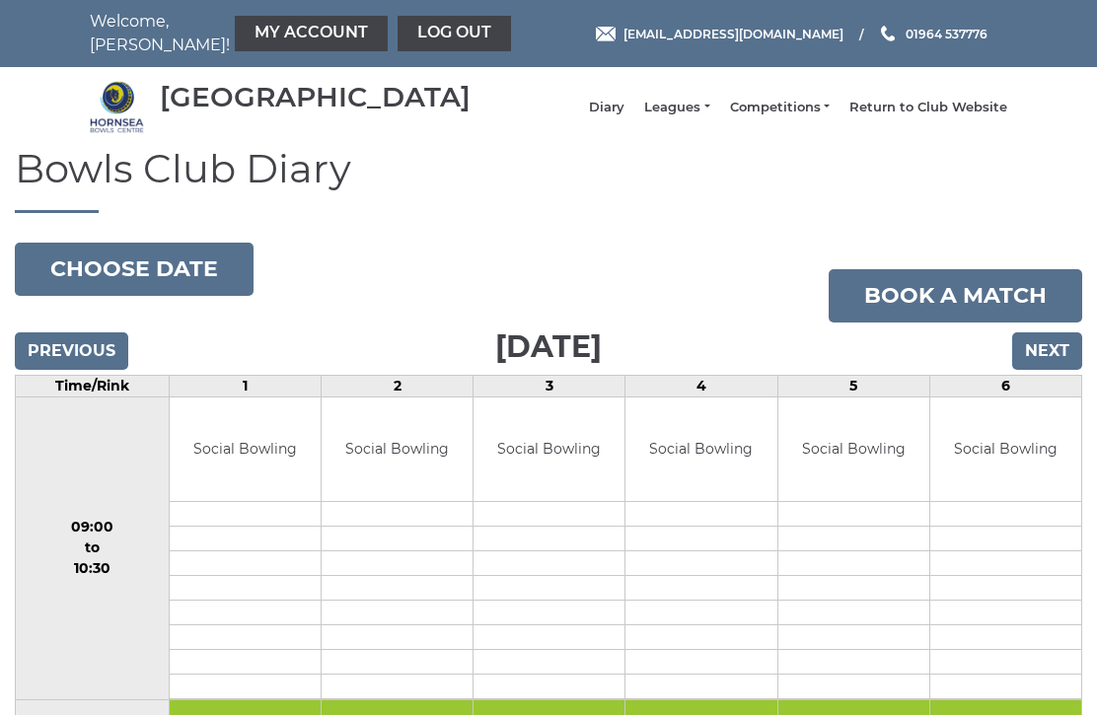
click at [1051, 362] on input "Next" at bounding box center [1047, 350] width 70 height 37
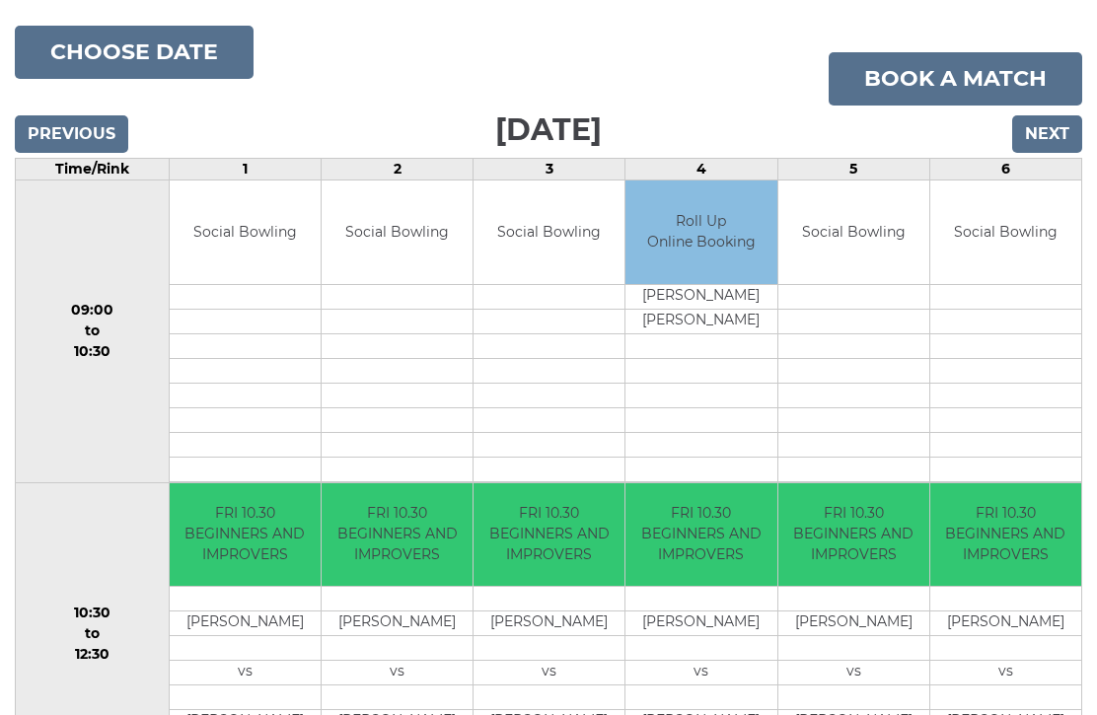
scroll to position [208, 0]
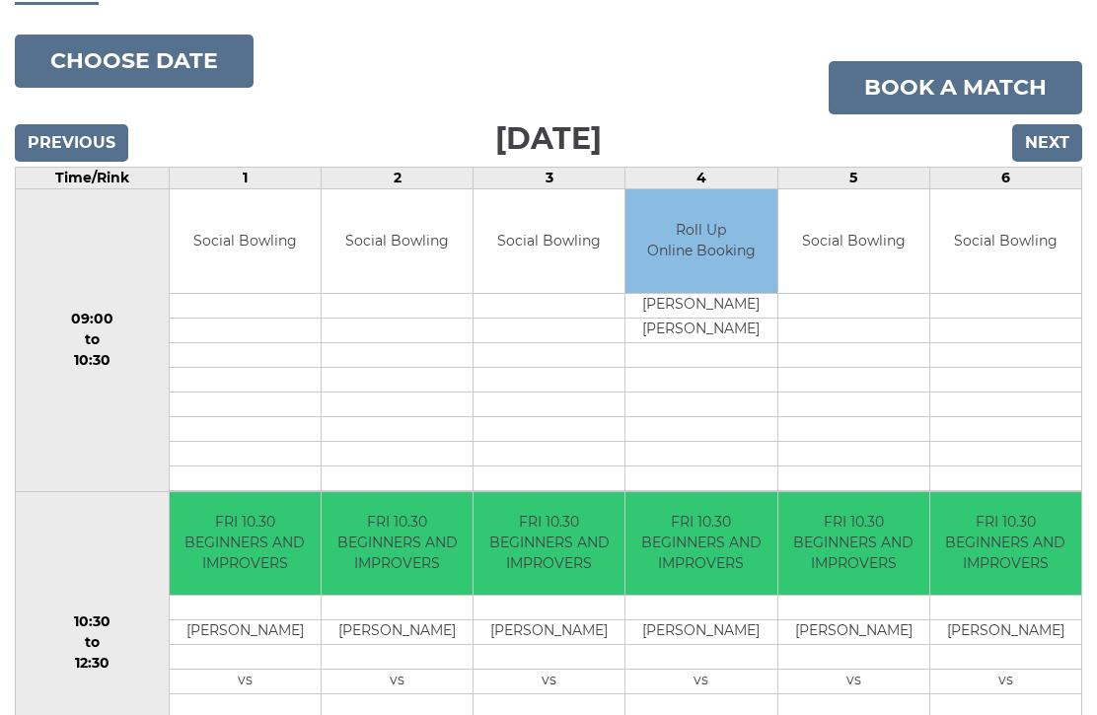
click at [1056, 149] on input "Next" at bounding box center [1047, 142] width 70 height 37
click at [1051, 124] on input "Next" at bounding box center [1047, 142] width 70 height 37
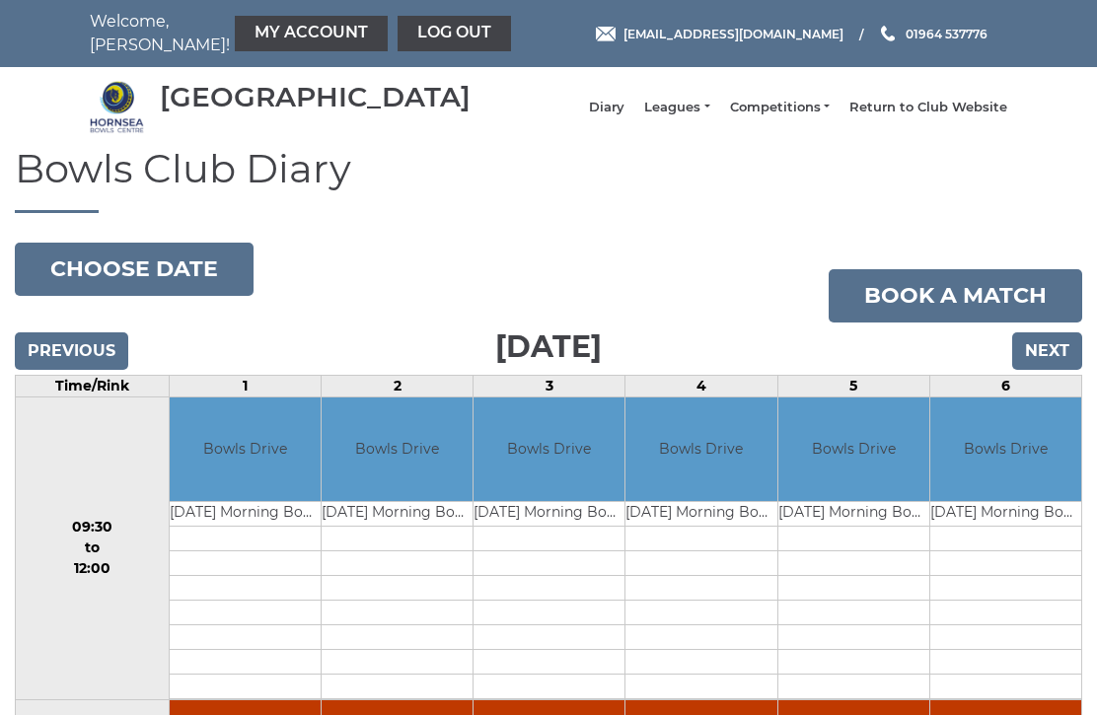
click at [1036, 359] on input "Next" at bounding box center [1047, 350] width 70 height 37
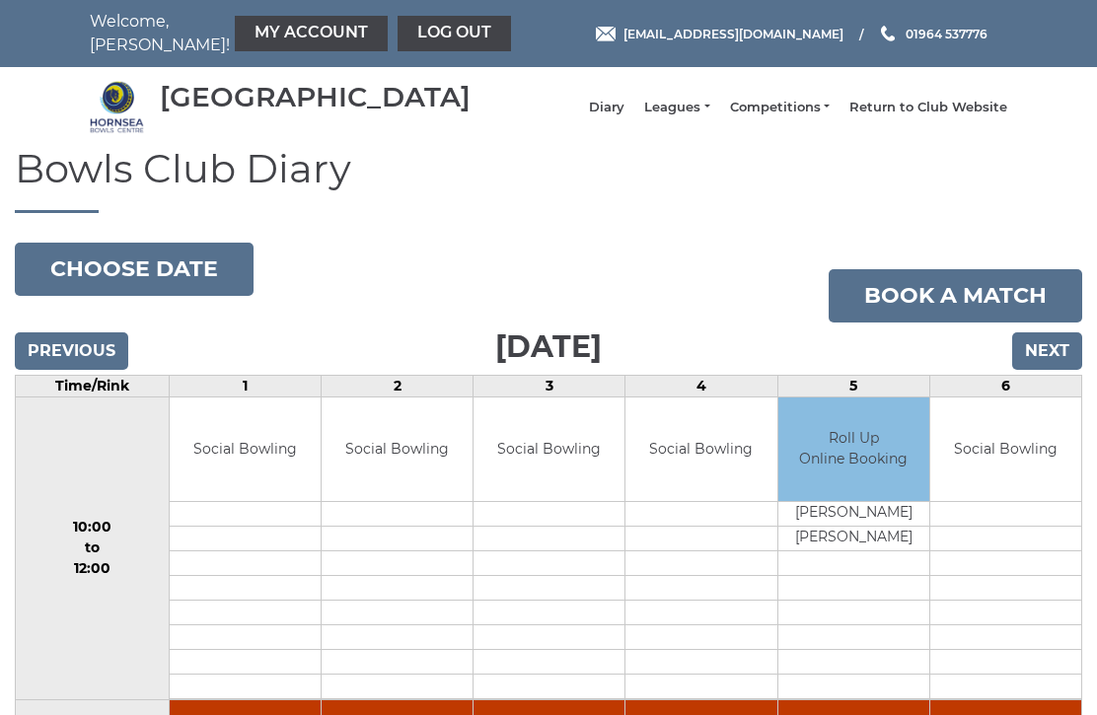
click at [1033, 370] on input "Next" at bounding box center [1047, 350] width 70 height 37
click at [1030, 370] on input "Next" at bounding box center [1047, 350] width 70 height 37
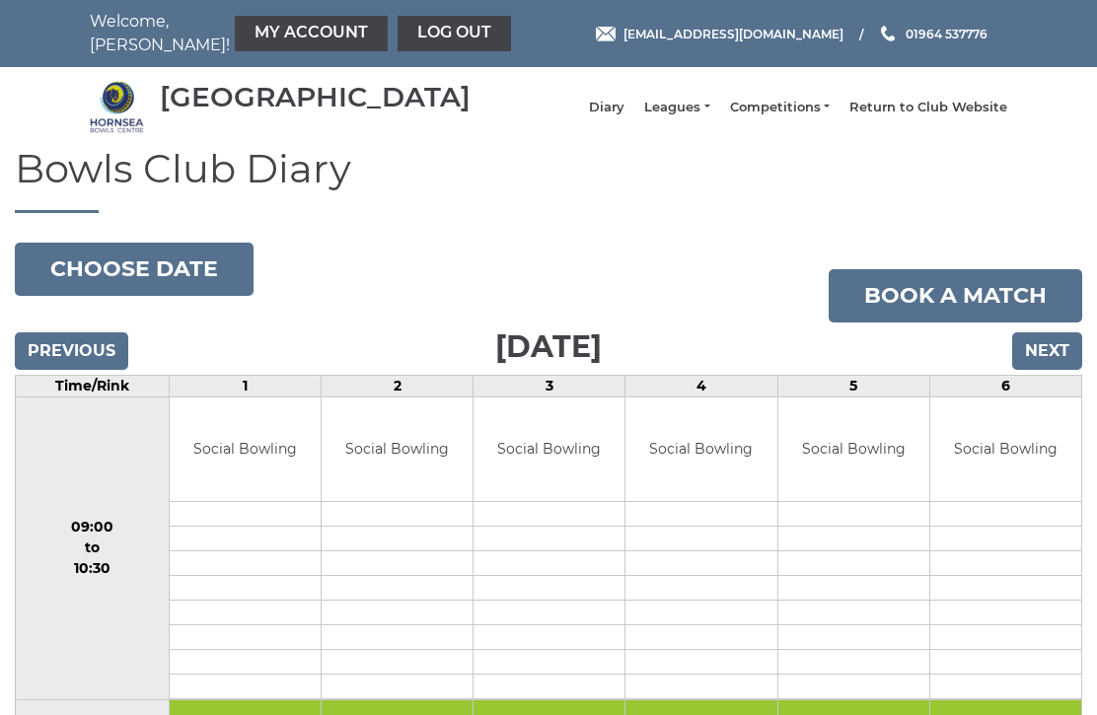
click at [1045, 368] on input "Next" at bounding box center [1047, 350] width 70 height 37
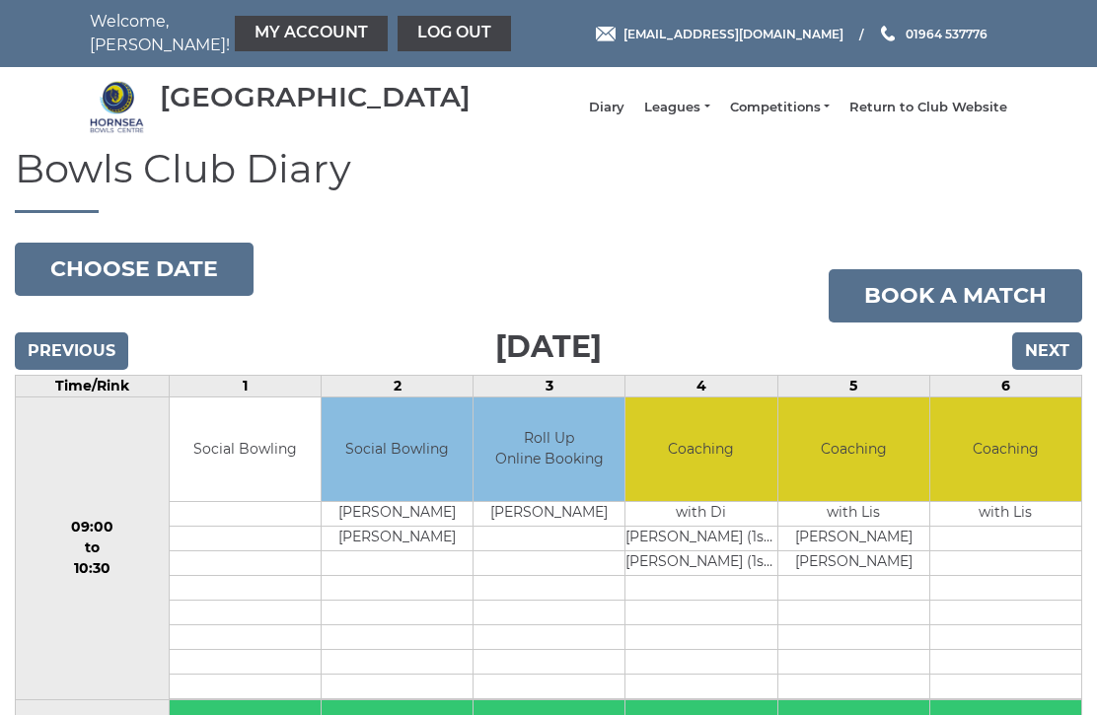
click at [1044, 369] on input "Next" at bounding box center [1047, 350] width 70 height 37
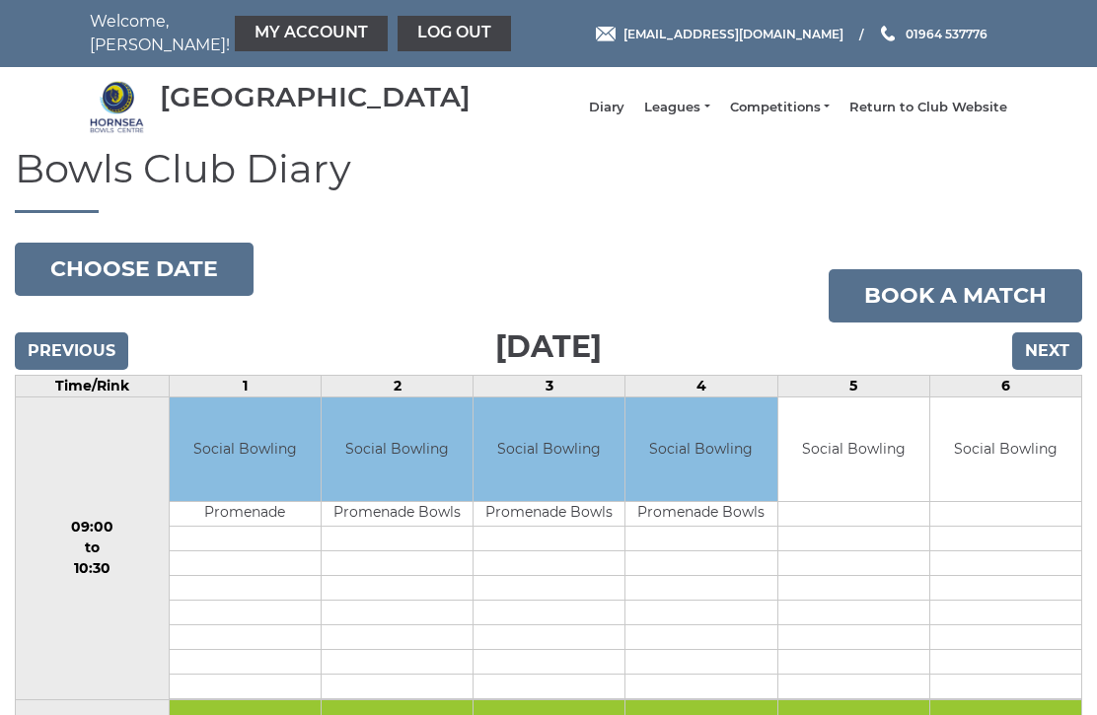
click at [1040, 360] on input "Next" at bounding box center [1047, 350] width 70 height 37
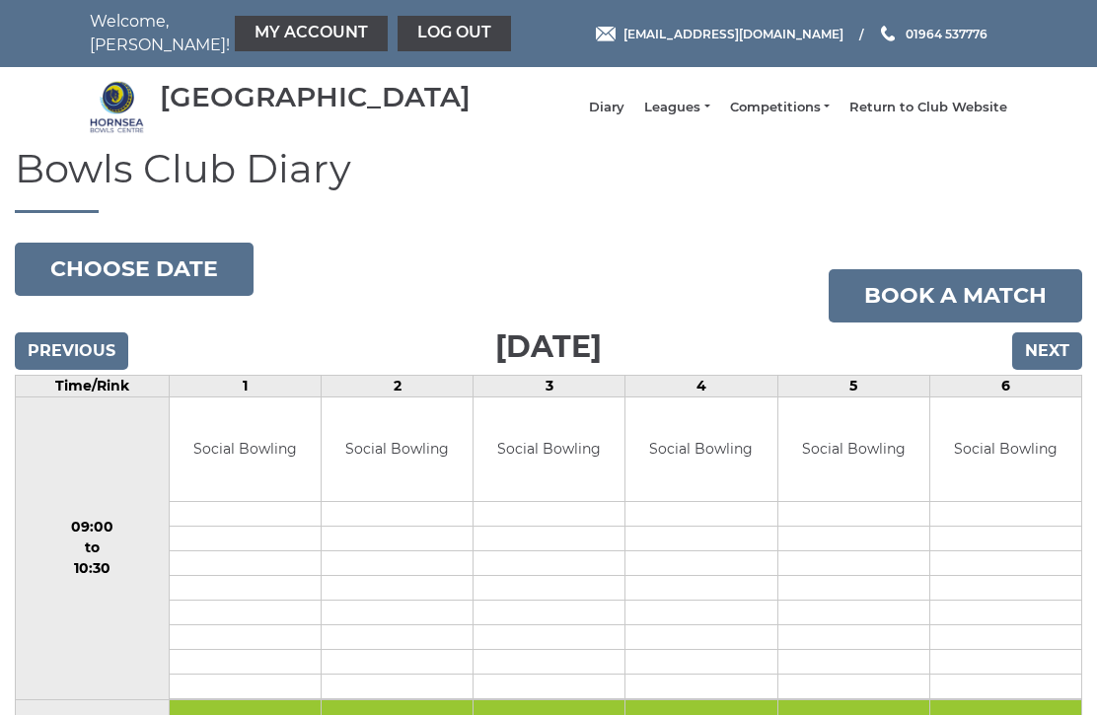
click at [1037, 362] on input "Next" at bounding box center [1047, 350] width 70 height 37
